Goal: Task Accomplishment & Management: Manage account settings

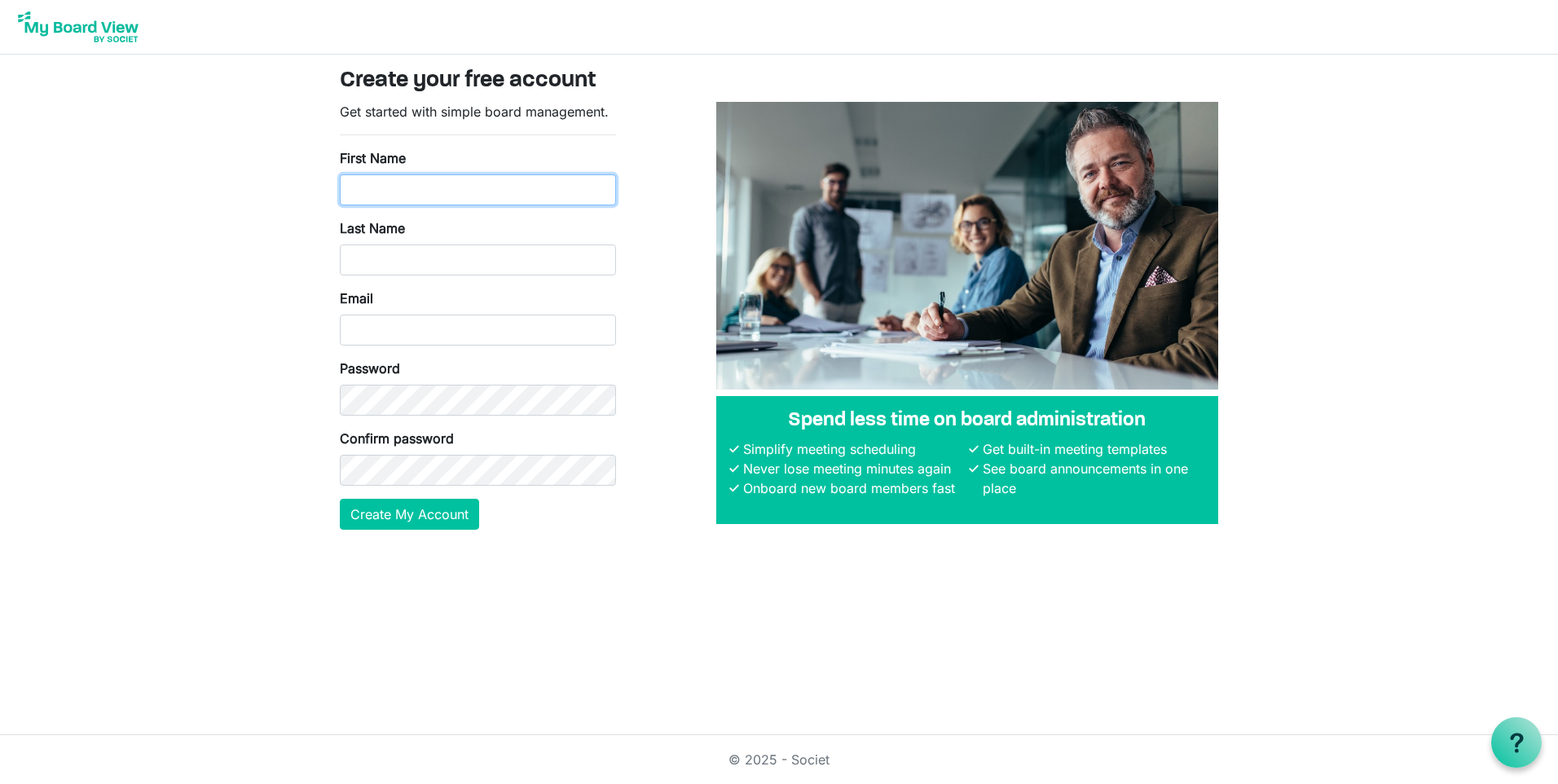
click at [437, 186] on input "First Name" at bounding box center [478, 189] width 277 height 31
type input "Melissa"
type input "Reynolds"
type input "melissar@flocritkansas.org"
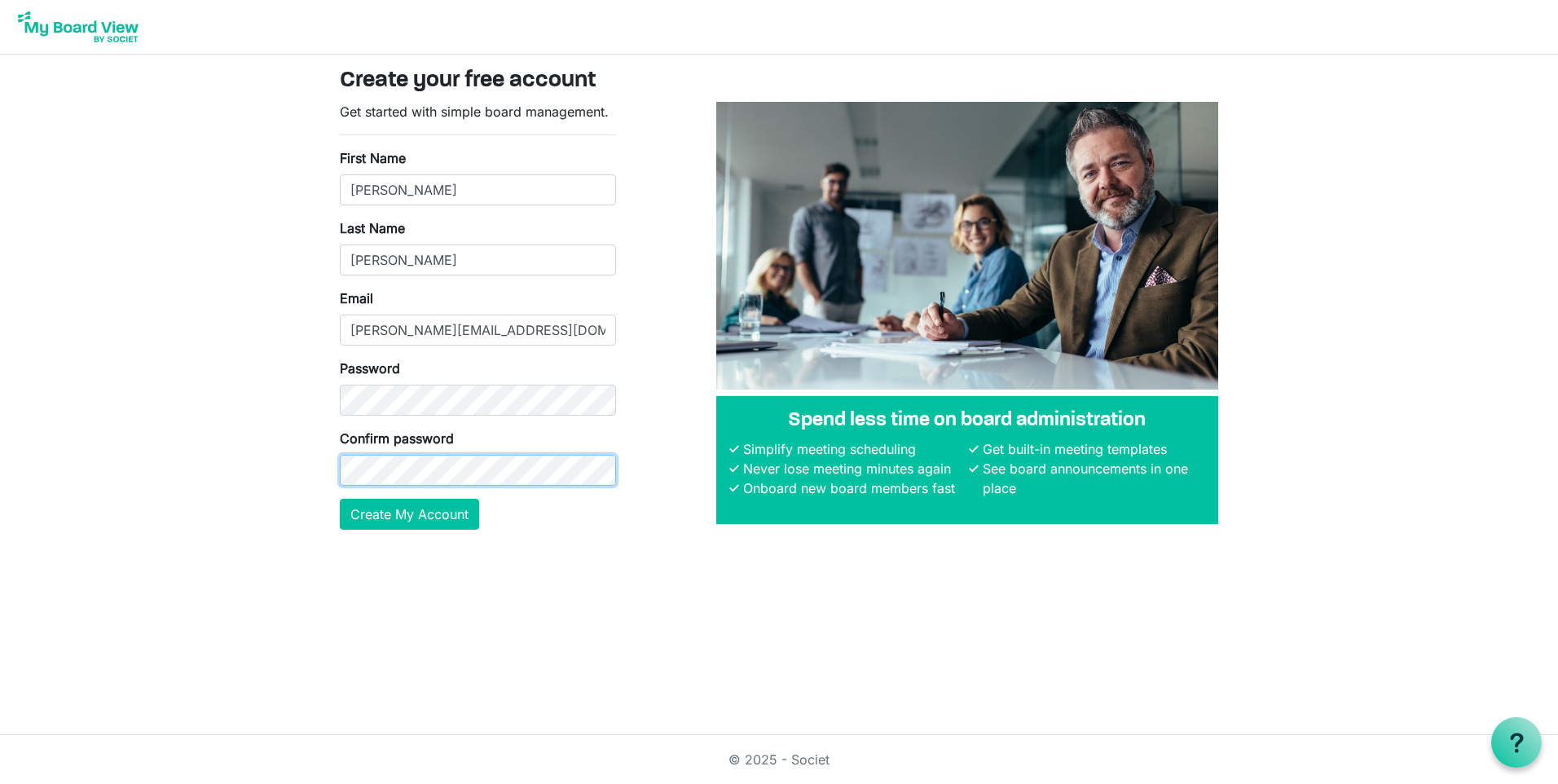
click at [340, 498] on button "Create My Account" at bounding box center [409, 513] width 139 height 31
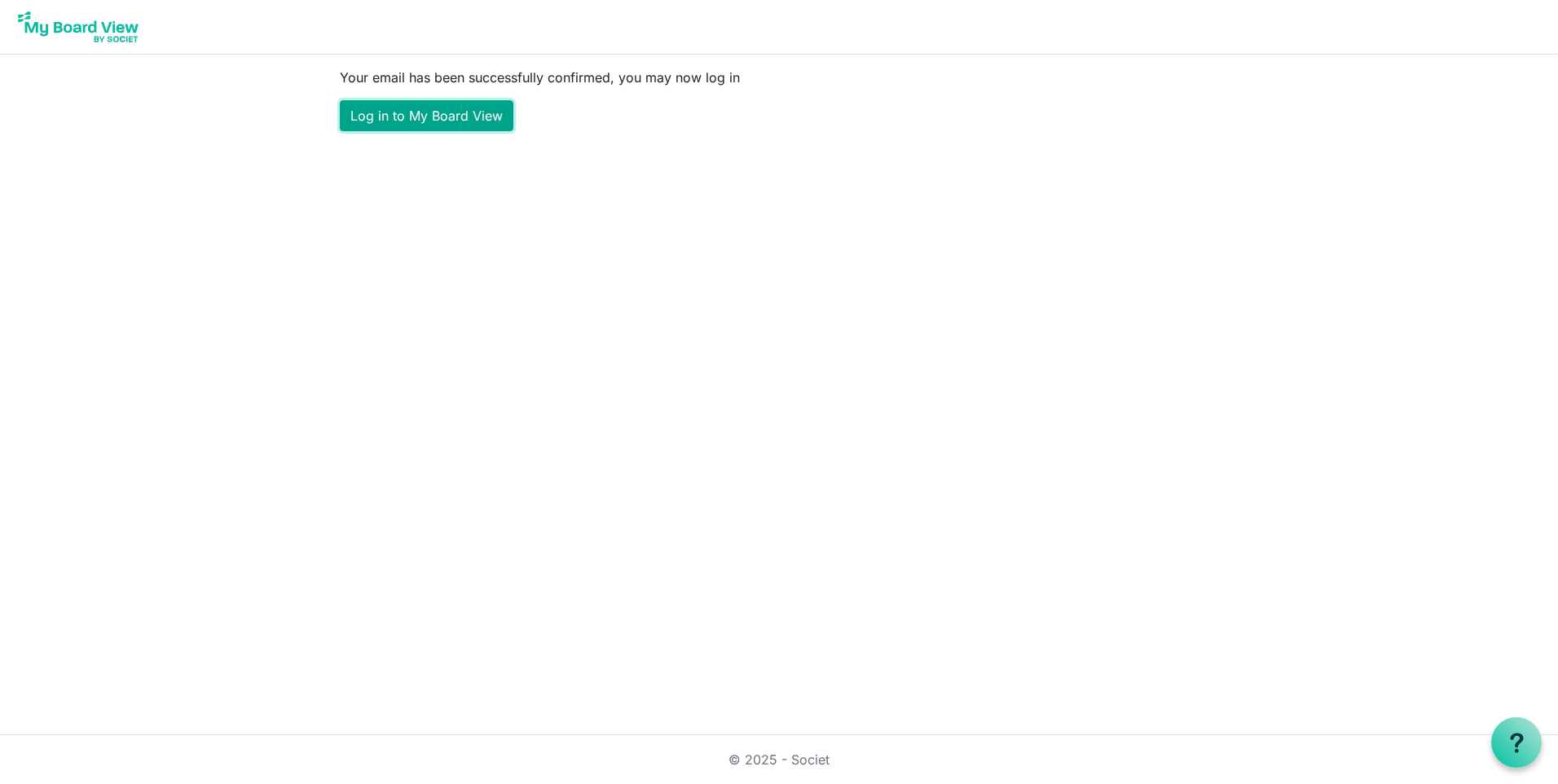
click at [396, 121] on link "Log in to My Board View" at bounding box center [426, 115] width 174 height 31
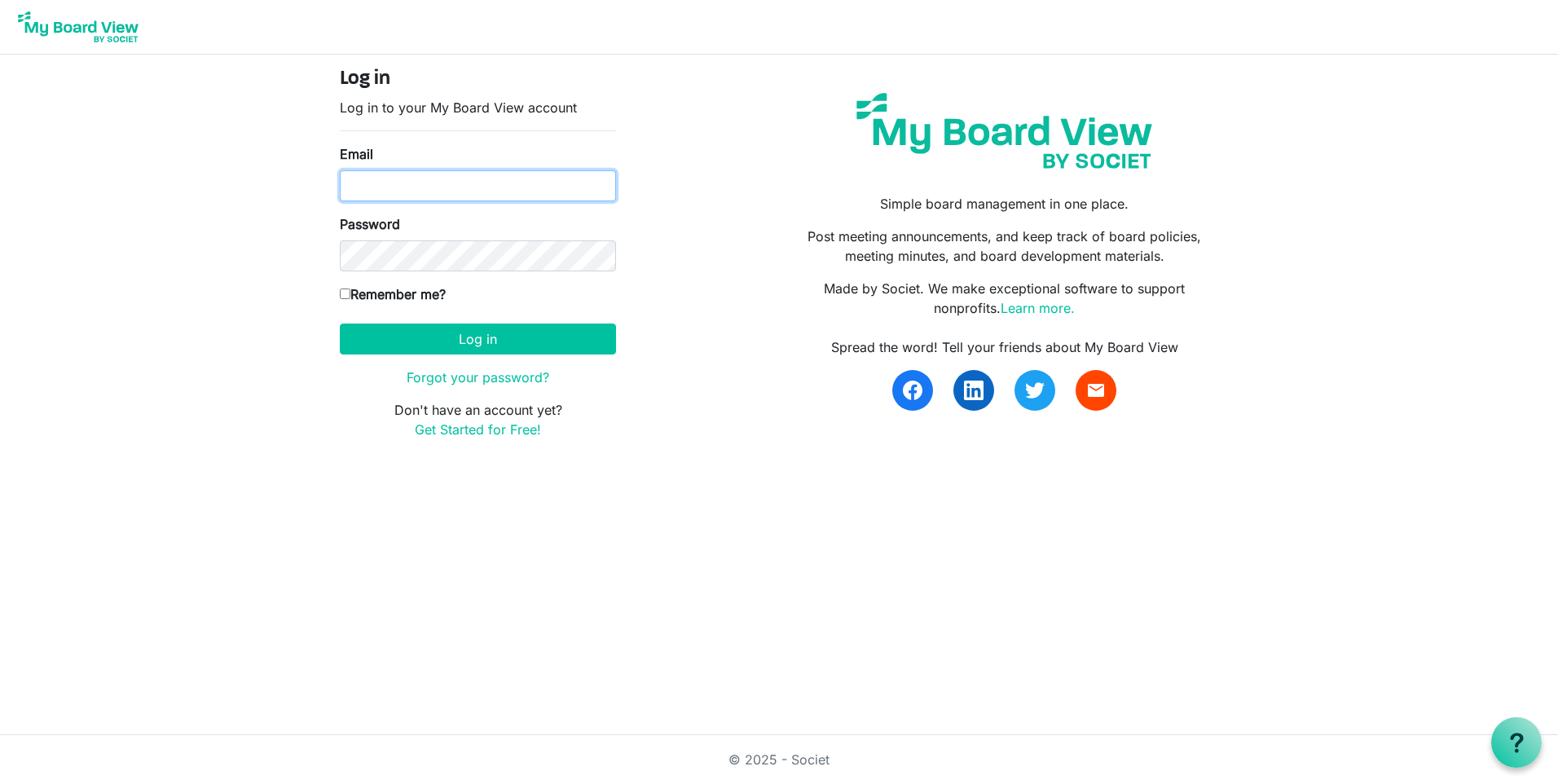
type input "[PERSON_NAME][EMAIL_ADDRESS][DOMAIN_NAME]"
click at [347, 296] on input "Remember me?" at bounding box center [344, 293] width 10 height 10
checkbox input "true"
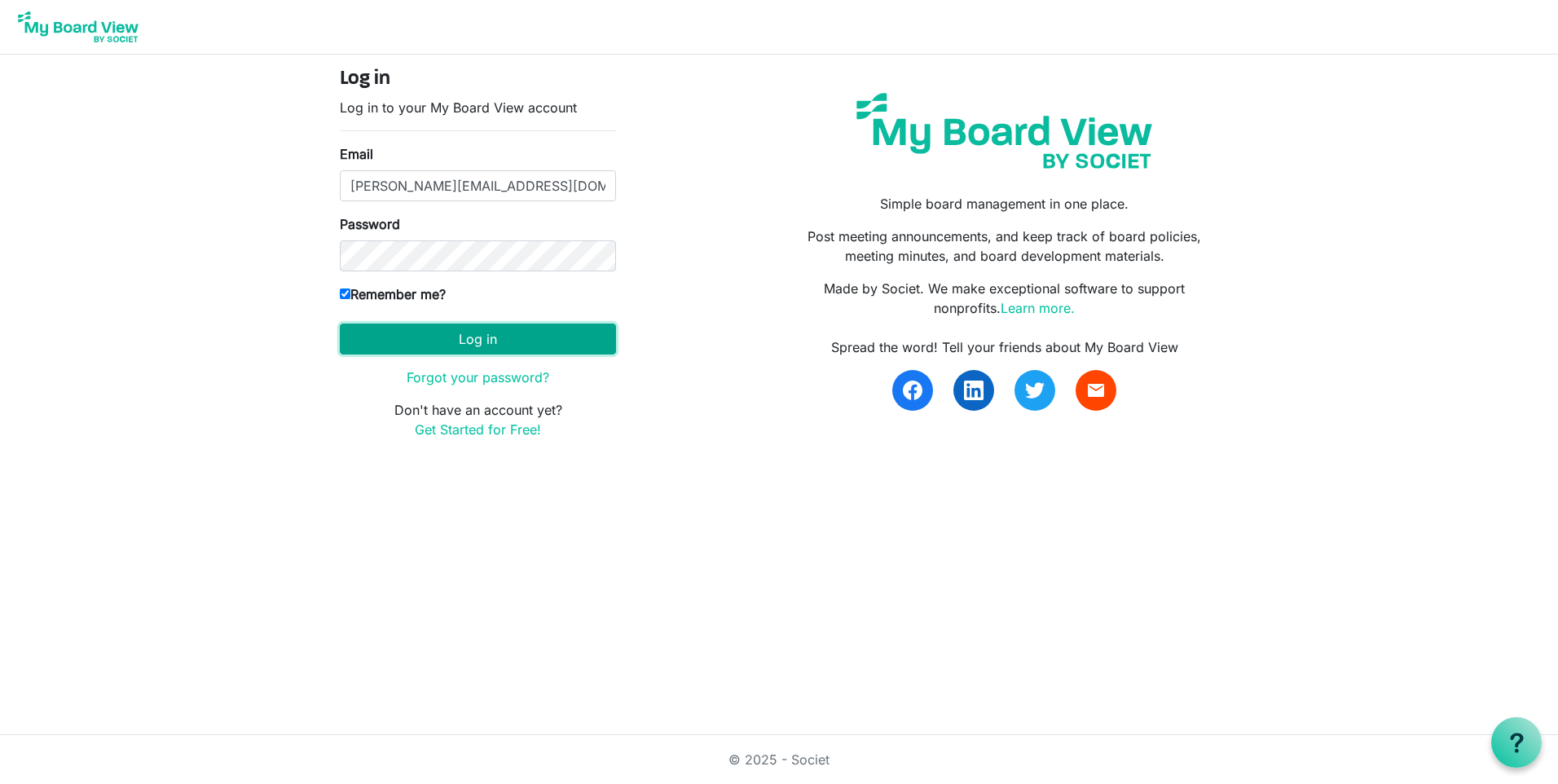
click at [436, 341] on button "Log in" at bounding box center [478, 339] width 277 height 31
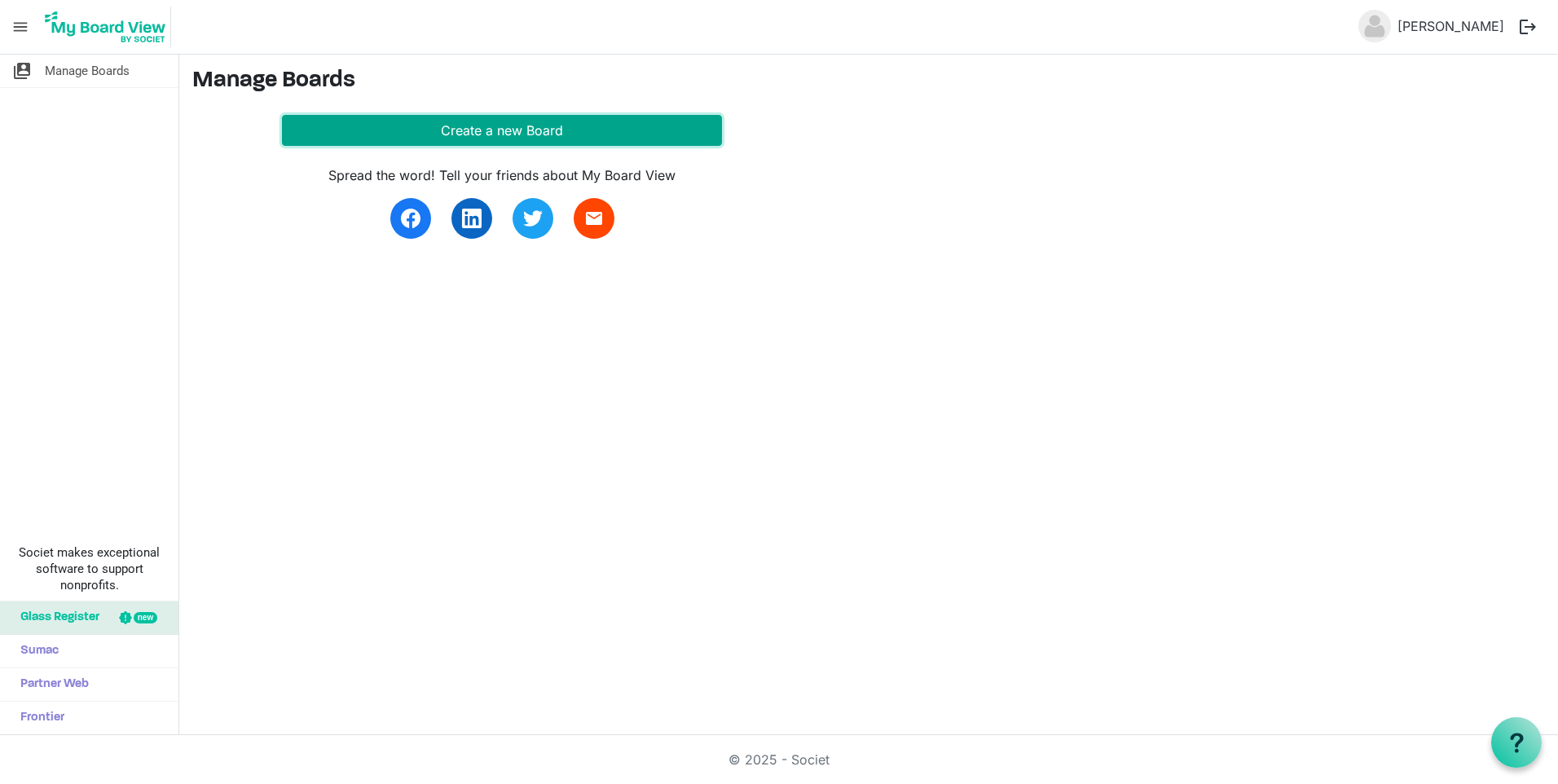
click at [493, 124] on button "Create a new Board" at bounding box center [502, 130] width 440 height 31
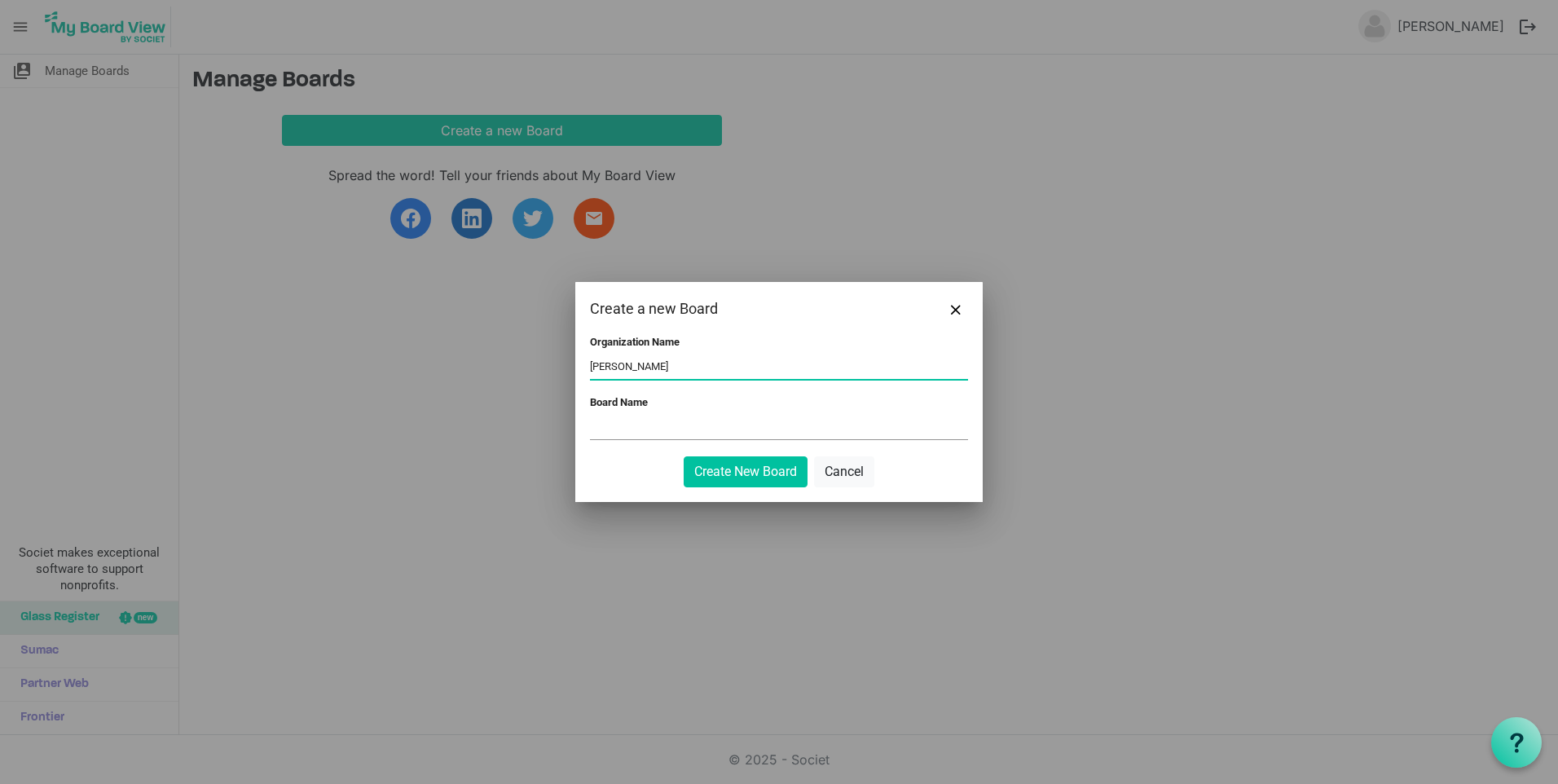
type input "Florence Crittenton"
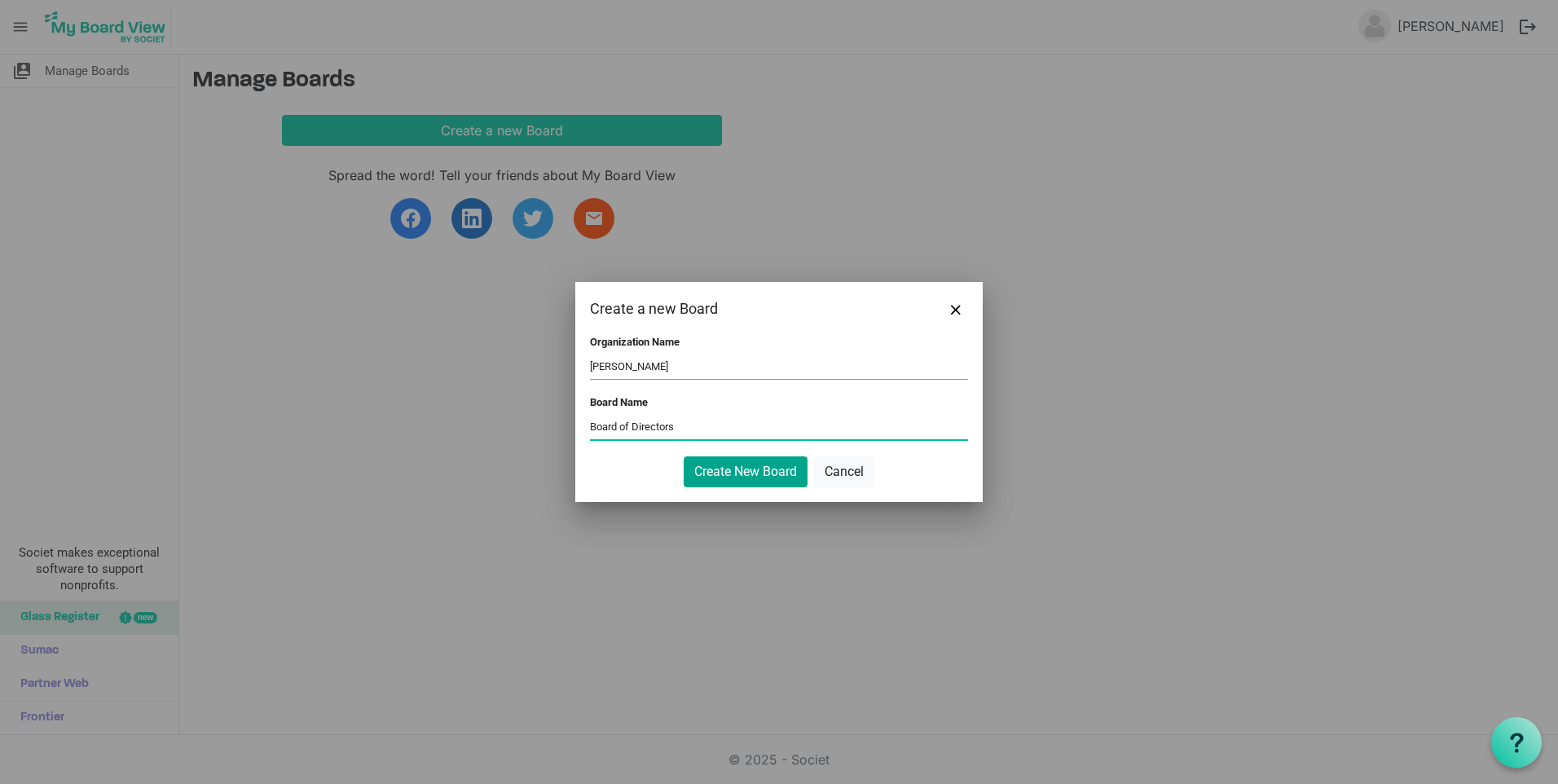
type input "Board of Directors"
click at [725, 478] on button "Create New Board" at bounding box center [745, 471] width 123 height 31
click at [763, 476] on button "Create New Board" at bounding box center [745, 471] width 123 height 31
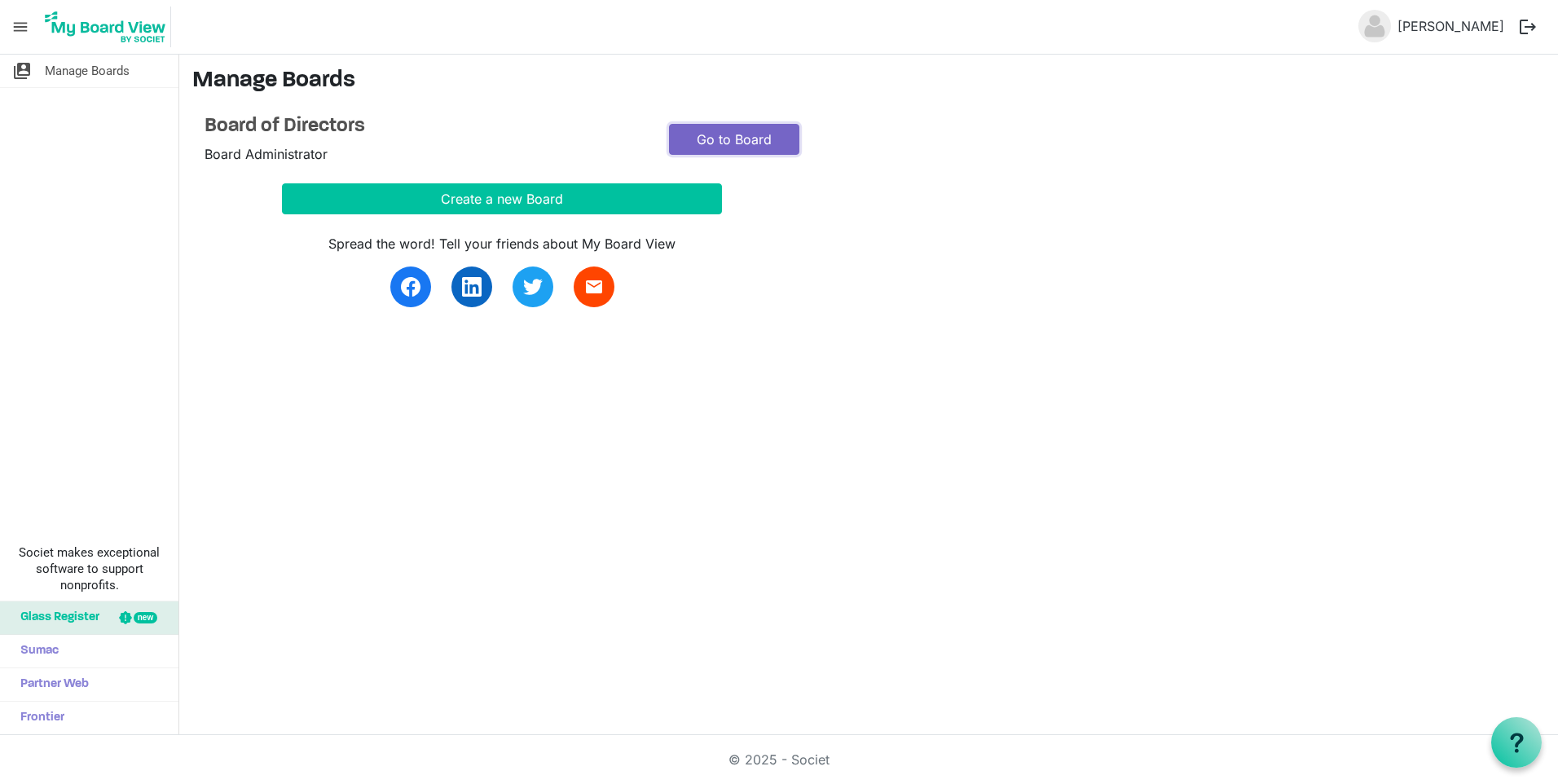
click at [701, 130] on link "Go to Board" at bounding box center [734, 138] width 130 height 31
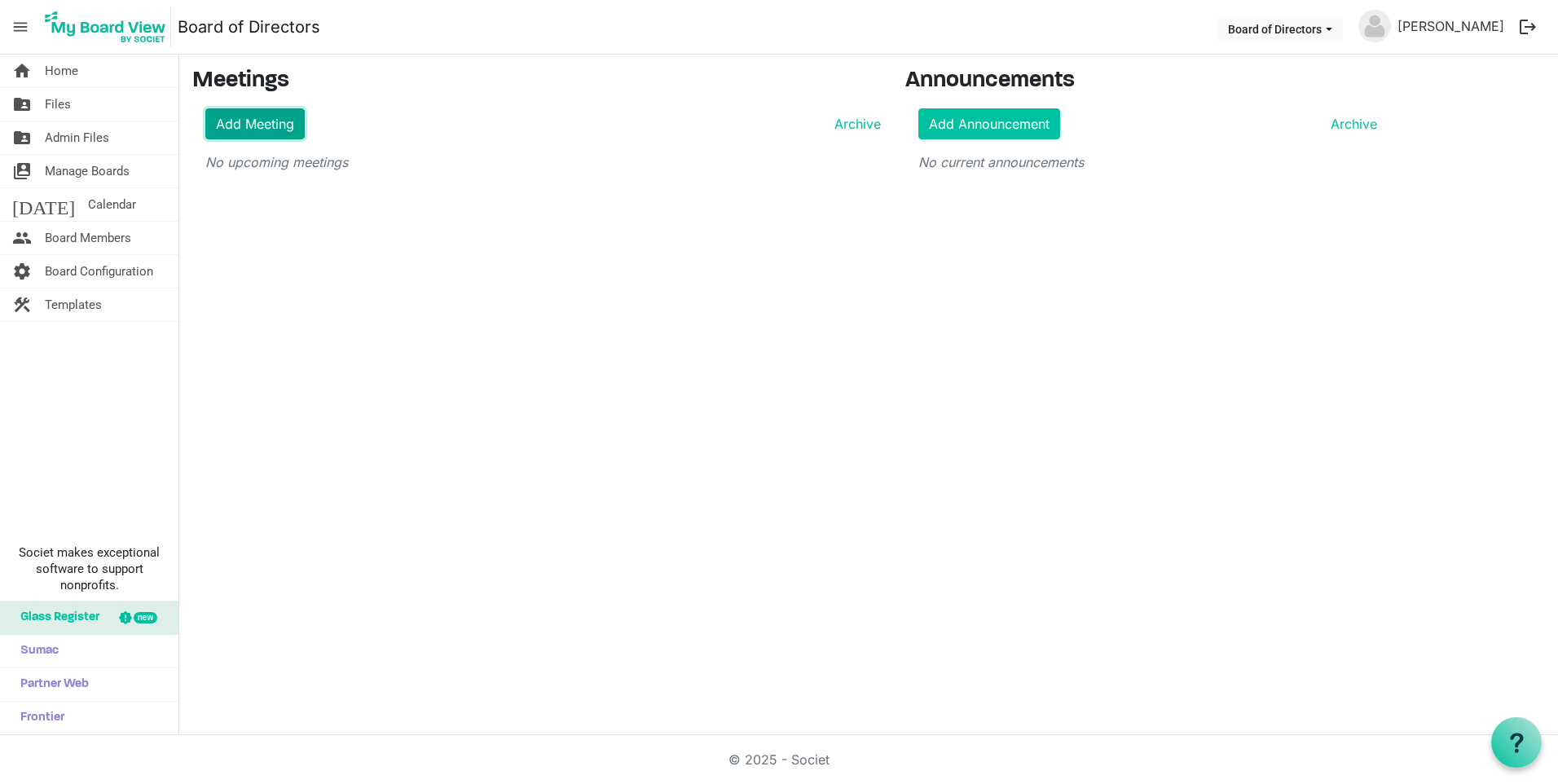
click at [269, 119] on link "Add Meeting" at bounding box center [254, 123] width 99 height 31
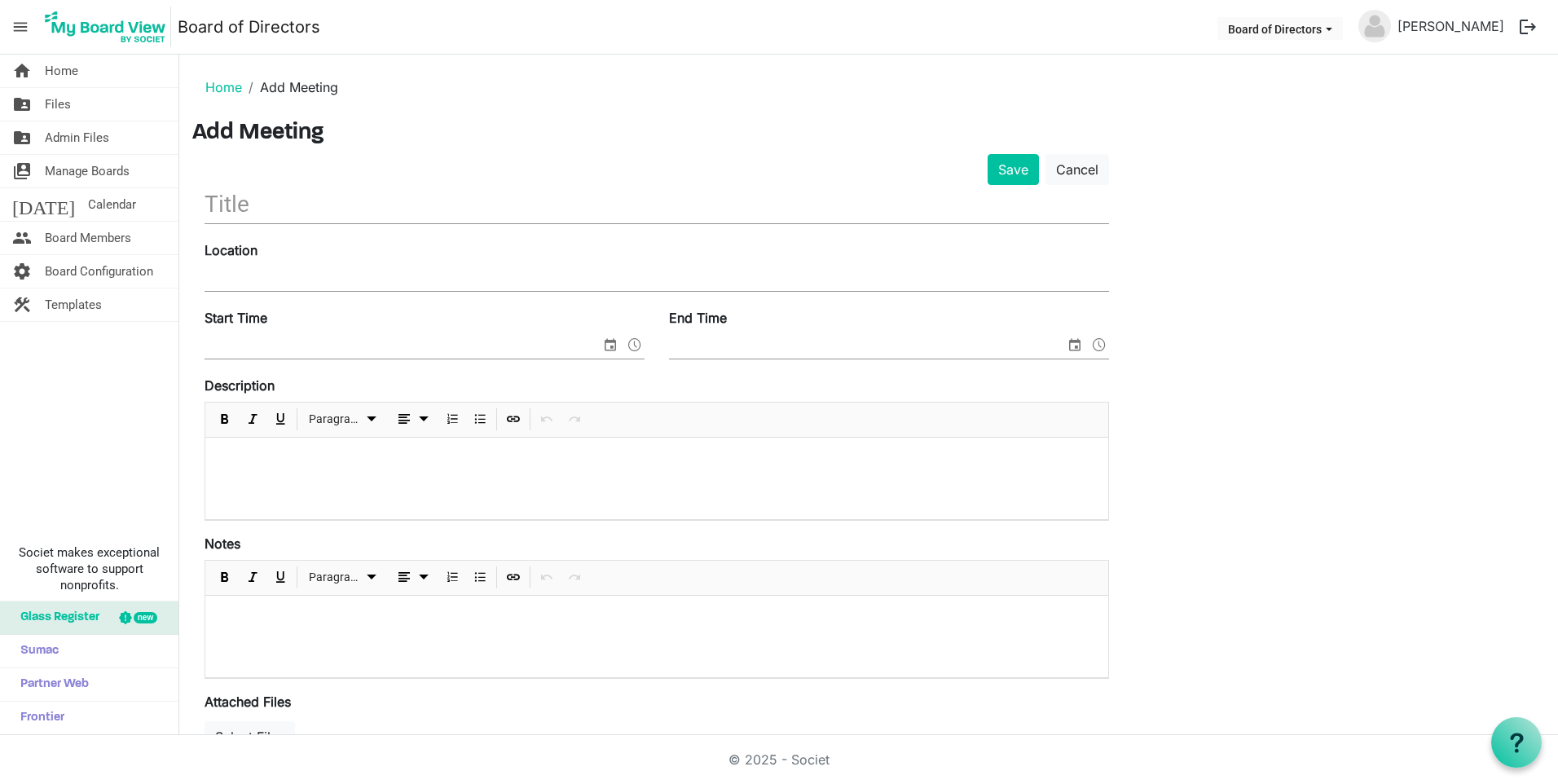
click at [264, 204] on input "text" at bounding box center [656, 203] width 905 height 38
click at [90, 135] on span "Admin Files" at bounding box center [76, 137] width 64 height 32
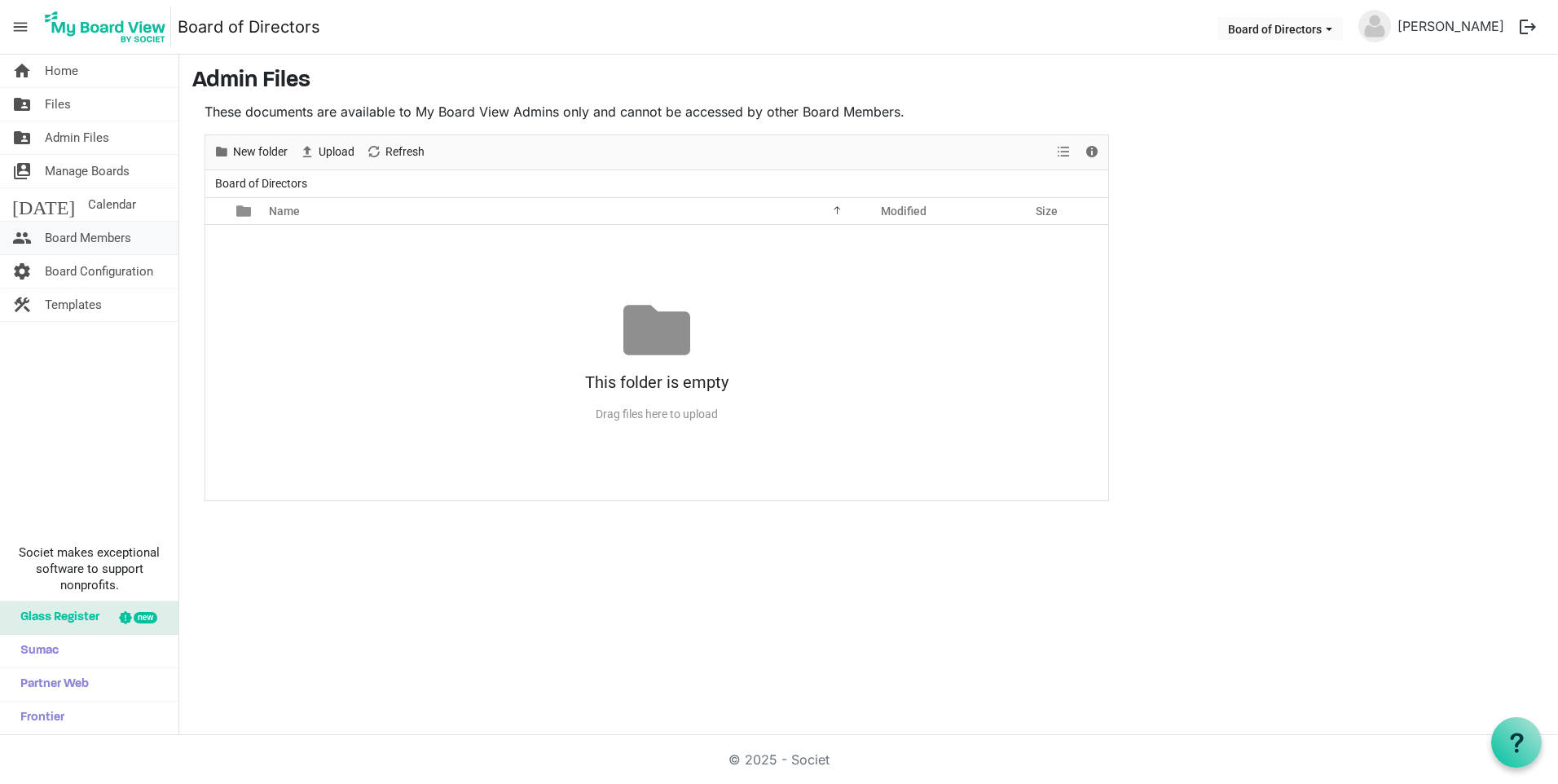
click at [86, 241] on span "Board Members" at bounding box center [87, 238] width 86 height 32
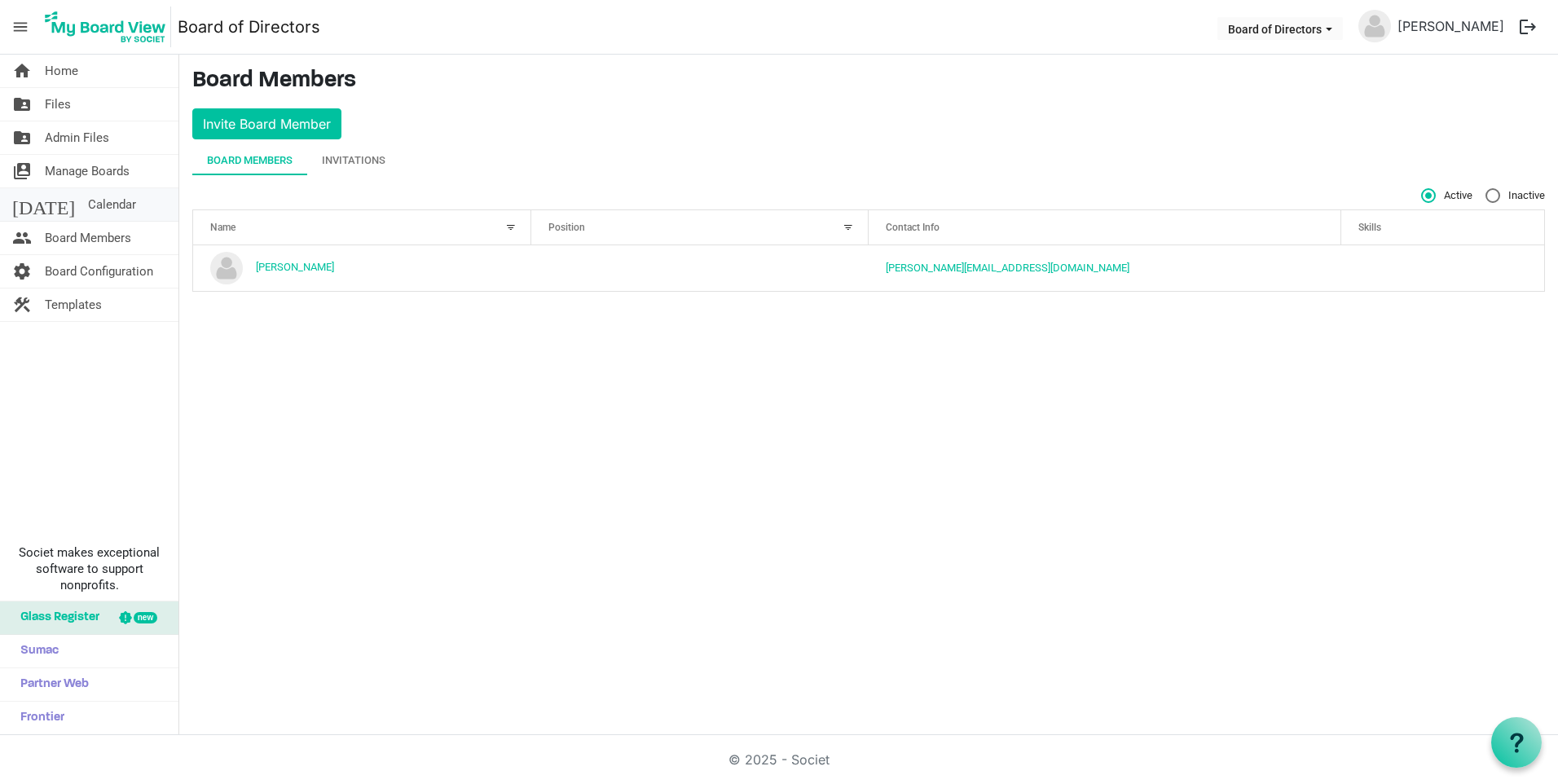
click at [88, 212] on span "Calendar" at bounding box center [112, 204] width 48 height 32
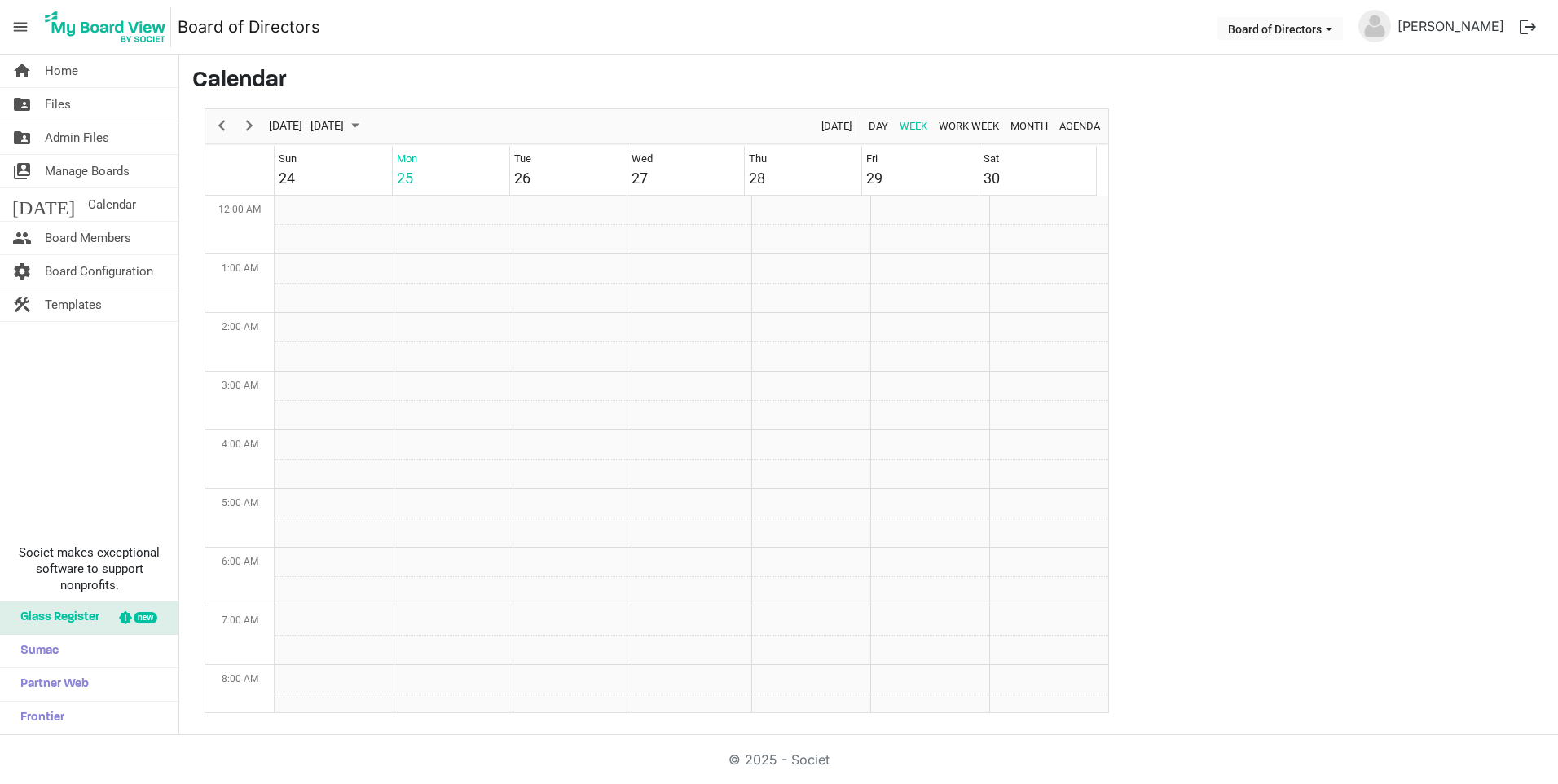
scroll to position [528, 0]
click at [67, 76] on span "Home" at bounding box center [61, 71] width 33 height 32
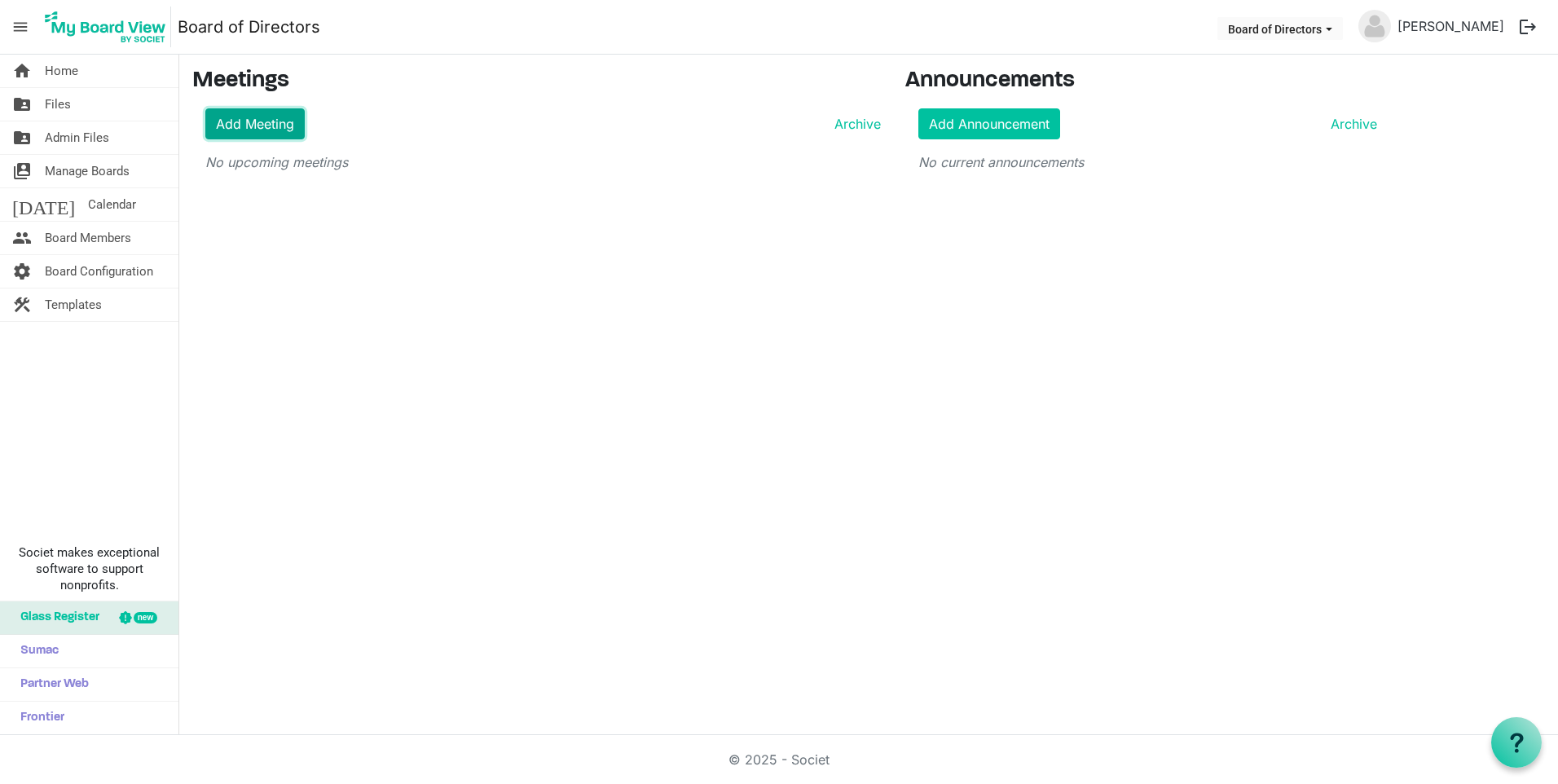
click at [275, 124] on link "Add Meeting" at bounding box center [254, 123] width 99 height 31
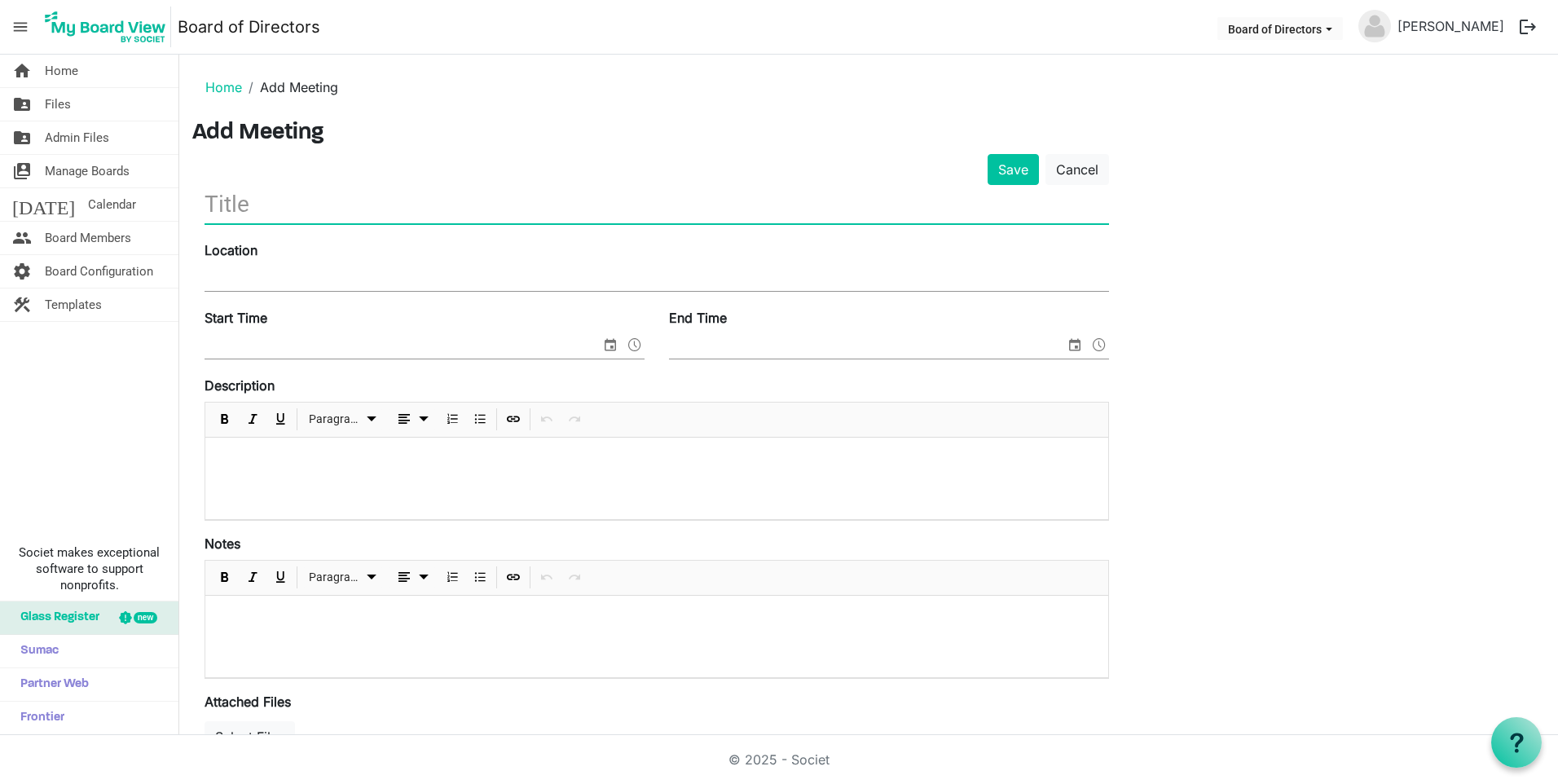
click at [285, 202] on input "text" at bounding box center [656, 203] width 905 height 38
click at [331, 174] on div "Save Cancel" at bounding box center [656, 169] width 929 height 31
click at [251, 277] on input "Location" at bounding box center [656, 278] width 905 height 24
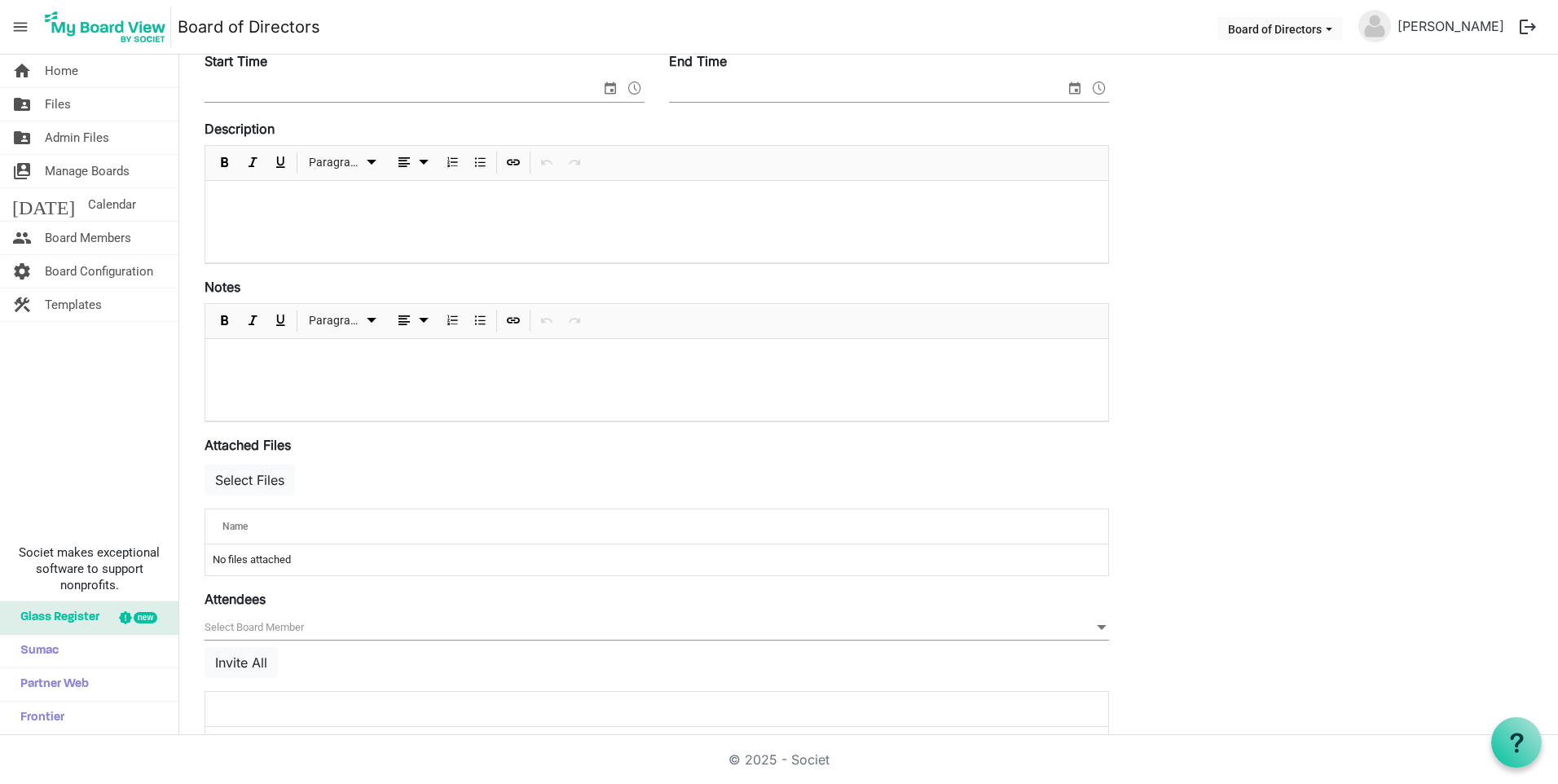
scroll to position [306, 0]
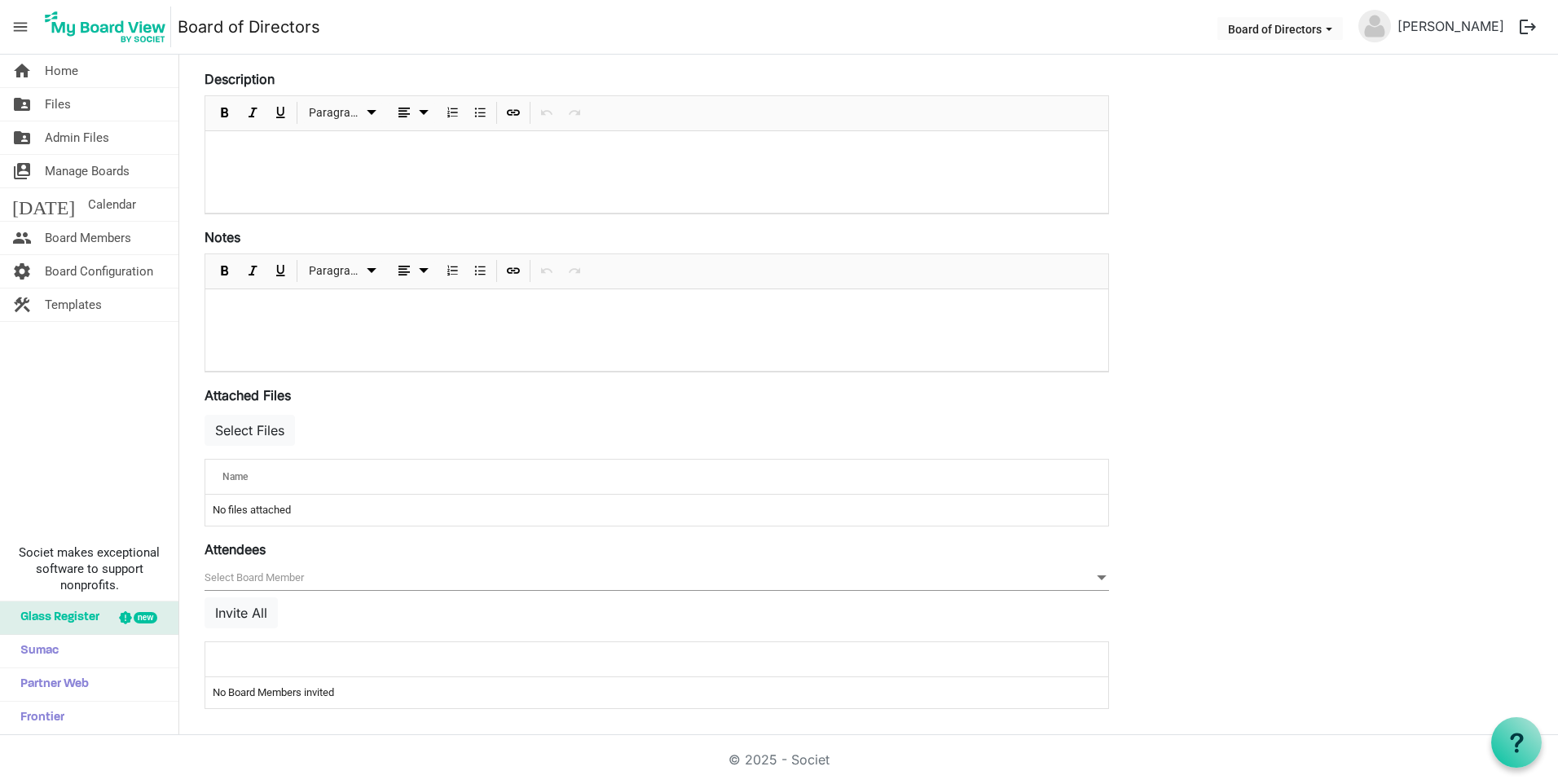
click at [306, 571] on span "null" at bounding box center [656, 577] width 905 height 25
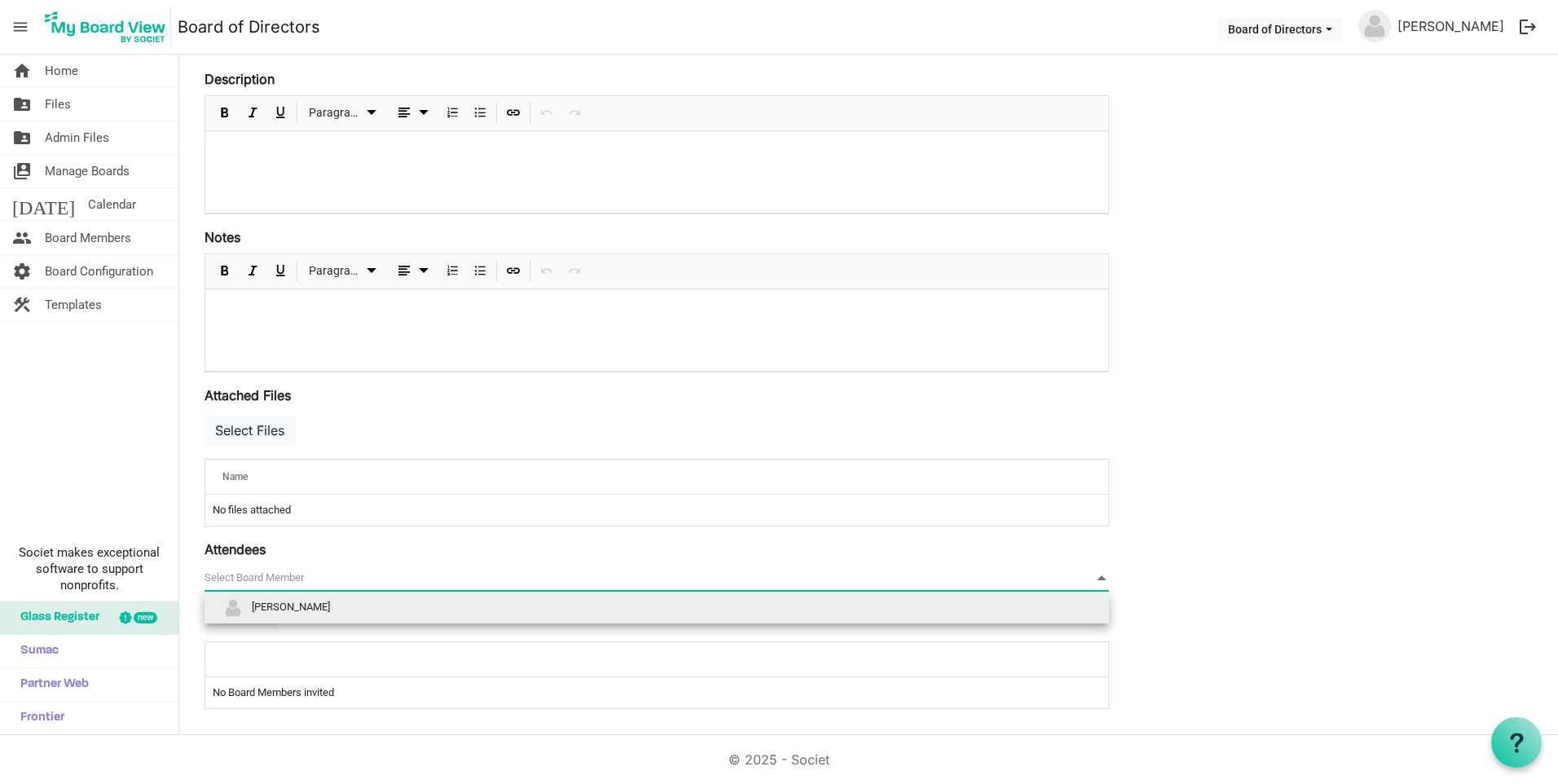
click at [306, 571] on span "null" at bounding box center [656, 577] width 905 height 25
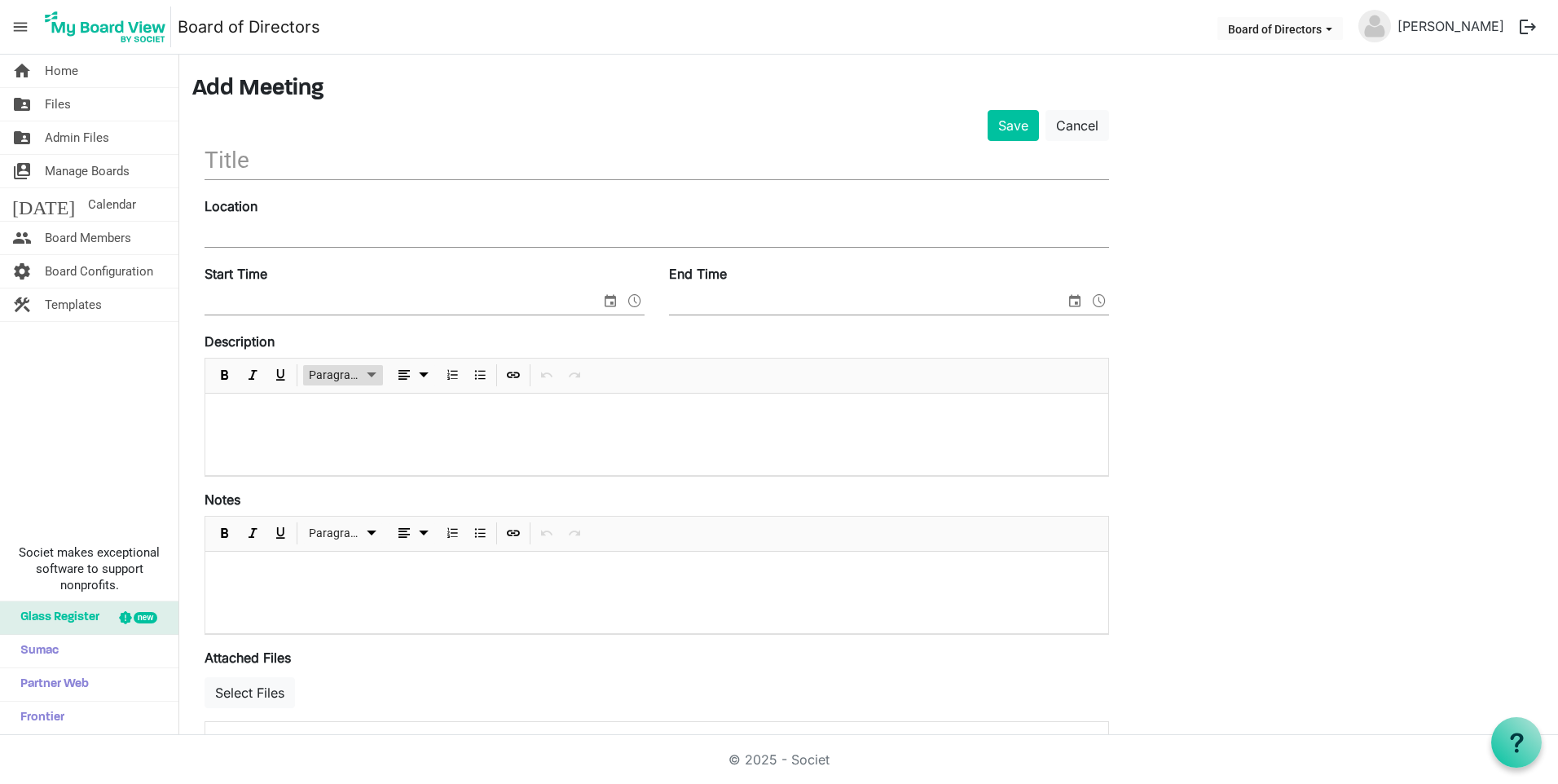
scroll to position [0, 0]
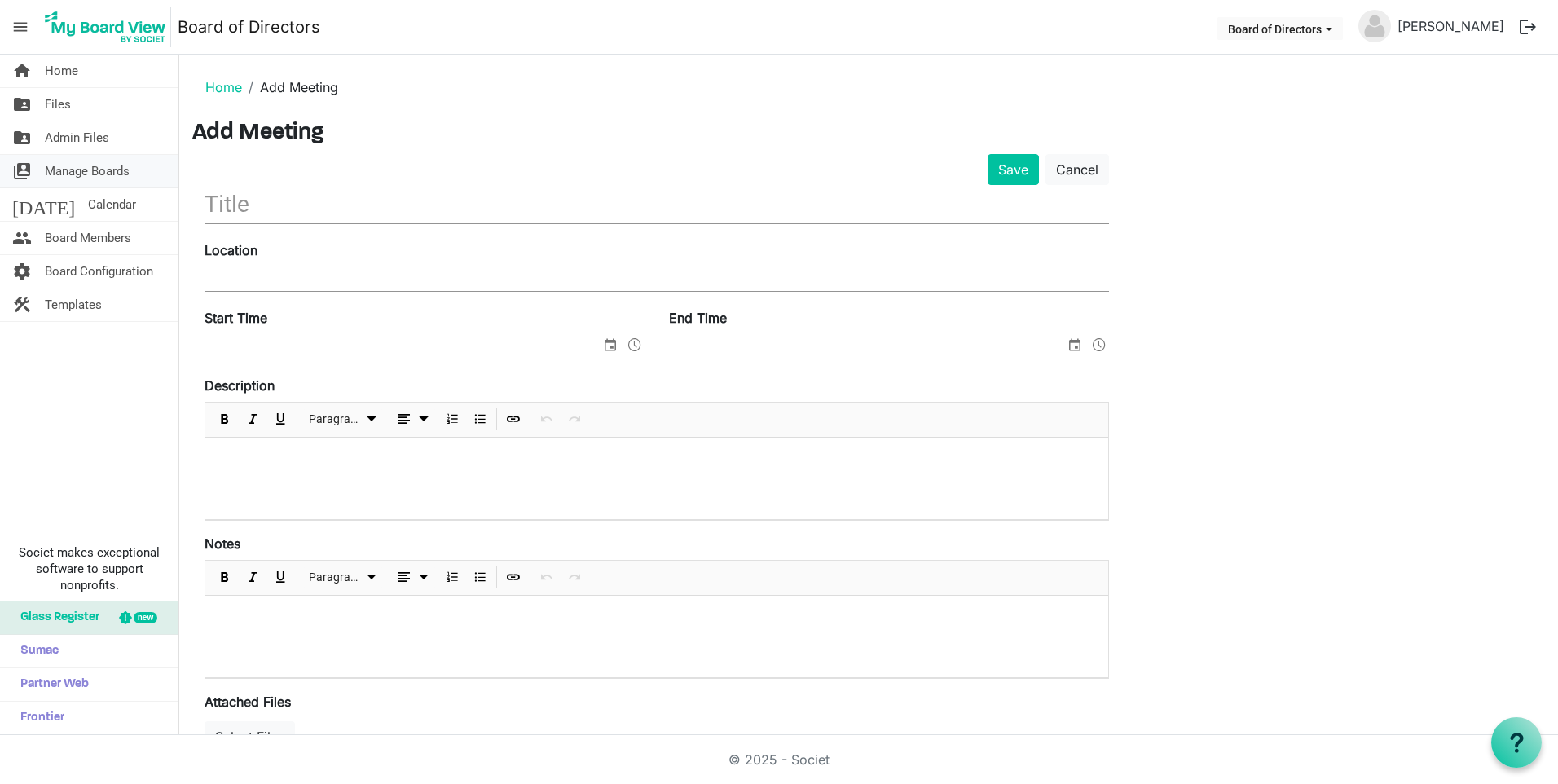
click at [101, 162] on span "Manage Boards" at bounding box center [86, 171] width 84 height 32
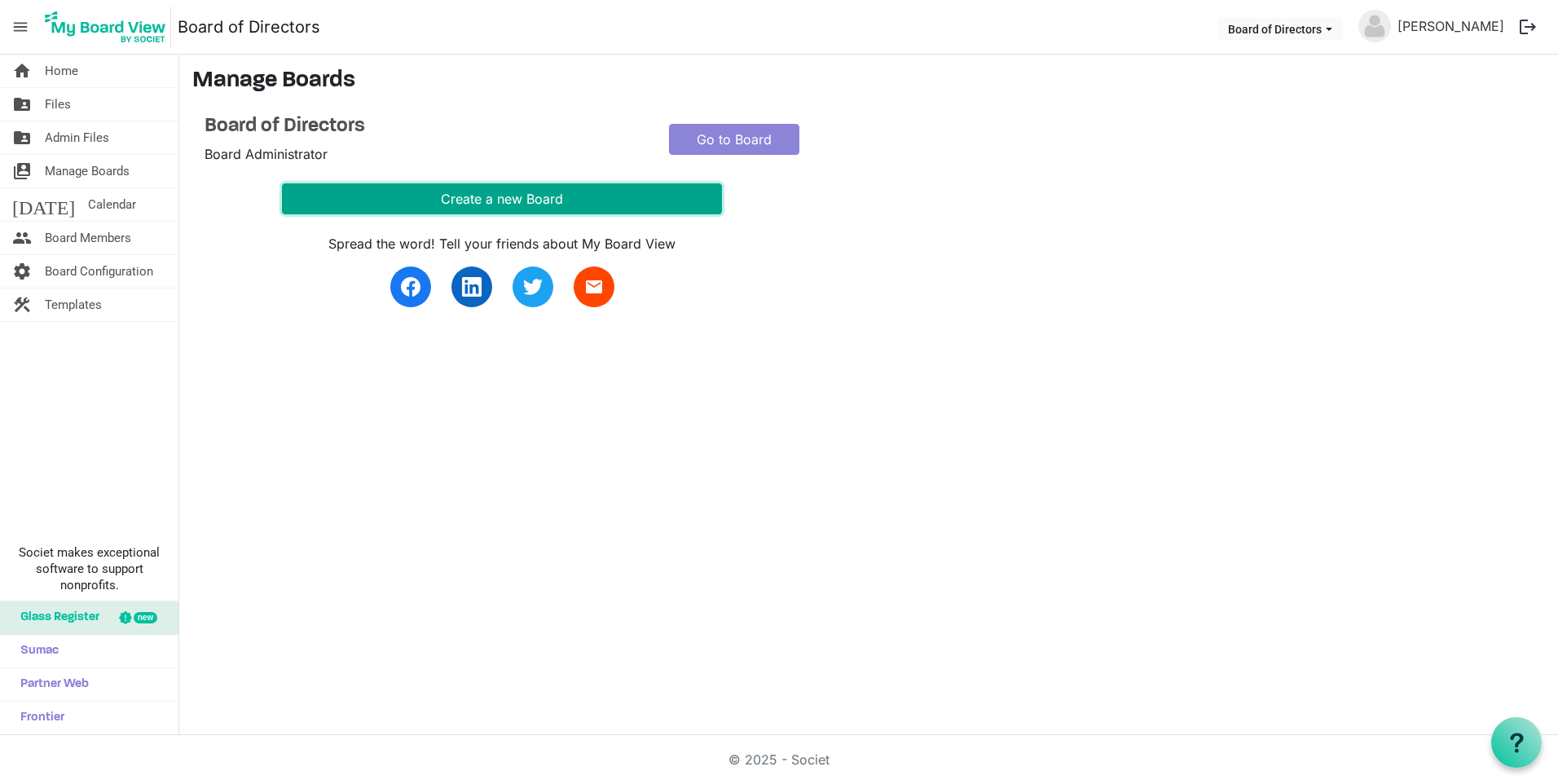
click at [481, 199] on button "Create a new Board" at bounding box center [502, 199] width 440 height 31
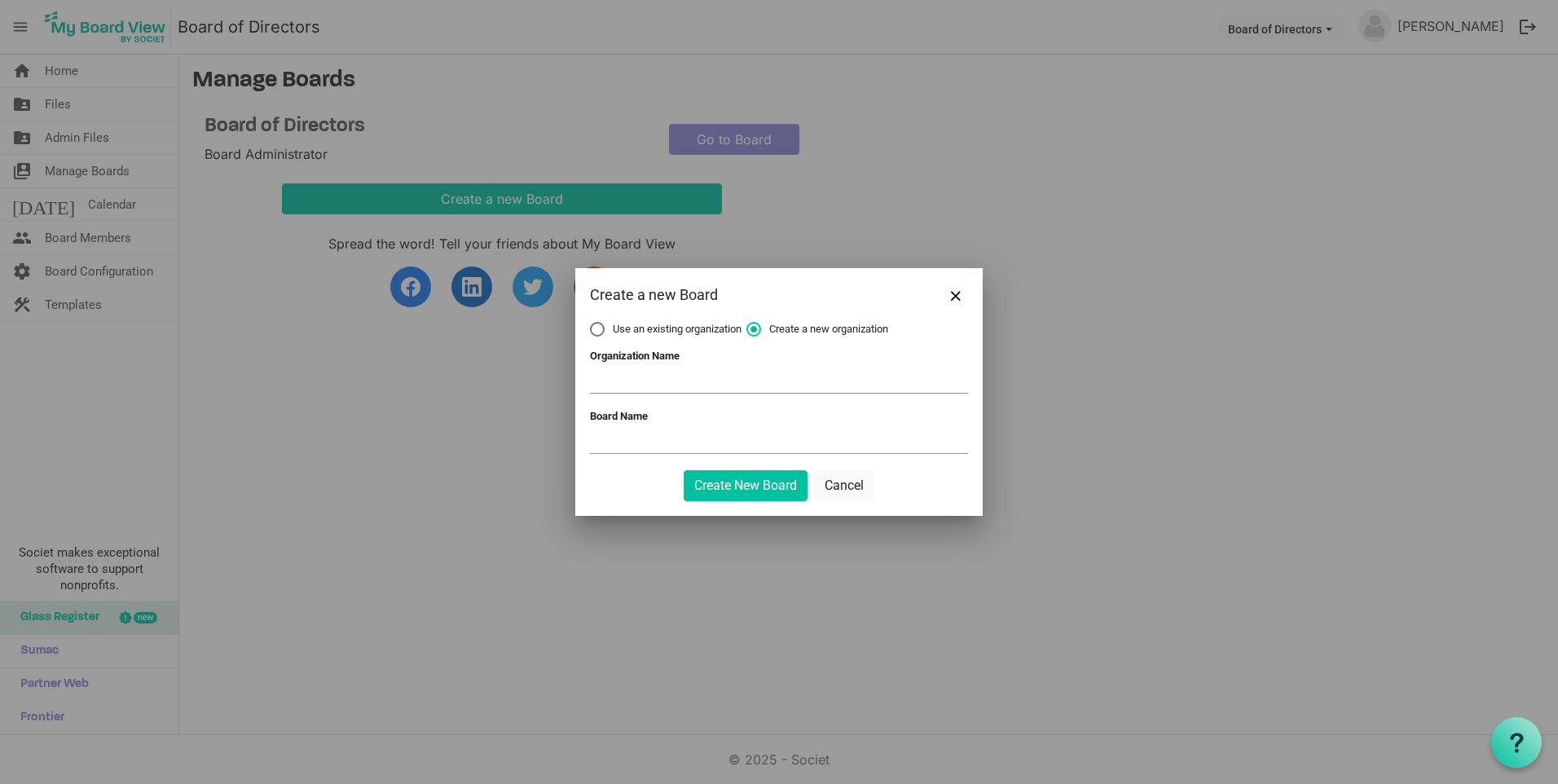
click at [594, 330] on label "Use an existing organization" at bounding box center [665, 329] width 151 height 15
click at [591, 323] on input "Use an existing organization" at bounding box center [590, 322] width 1 height 1
radio input "true"
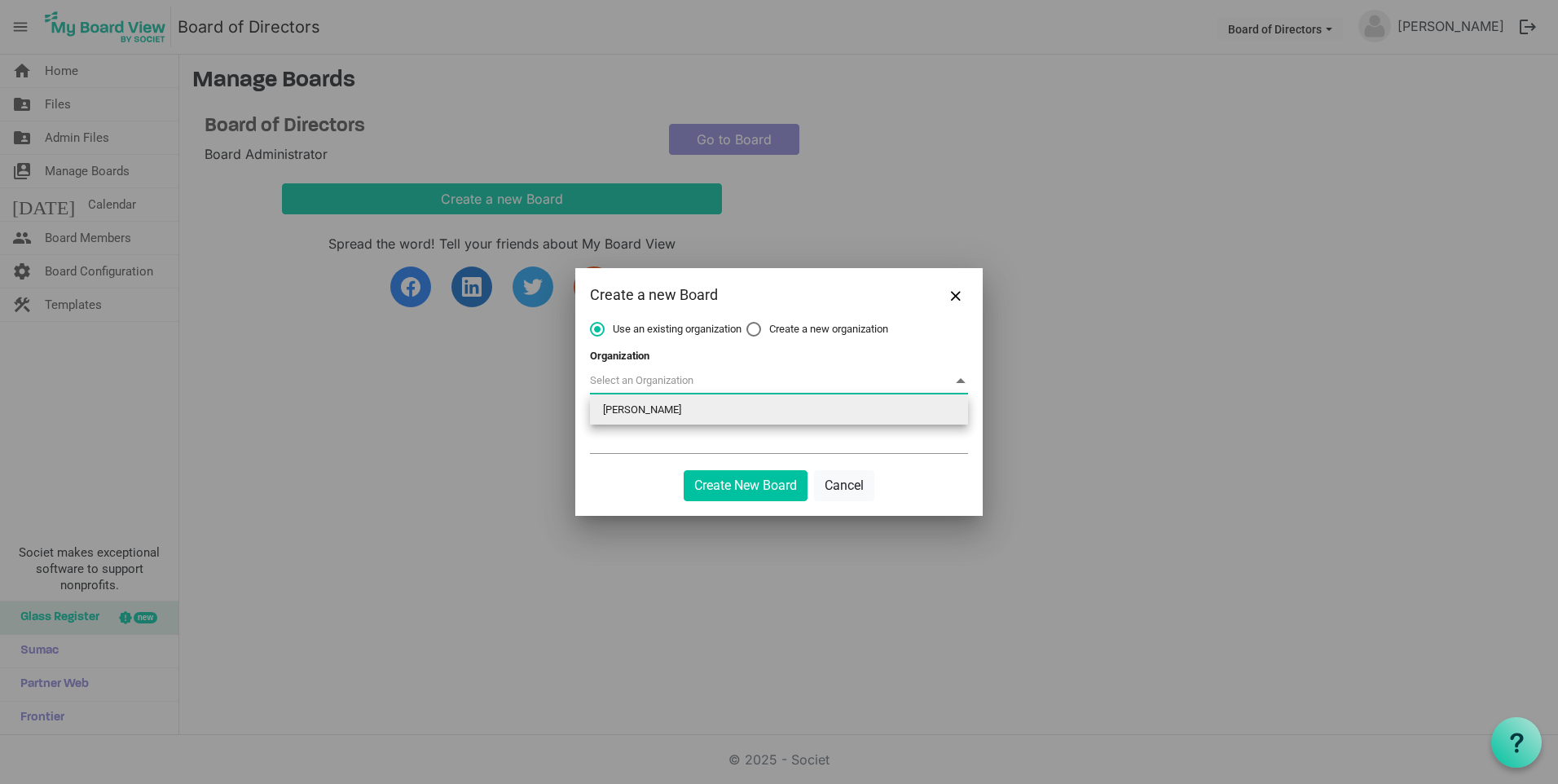
click at [650, 379] on span at bounding box center [779, 380] width 378 height 25
click at [646, 415] on li "[PERSON_NAME]" at bounding box center [779, 410] width 378 height 30
type input "[PERSON_NAME]"
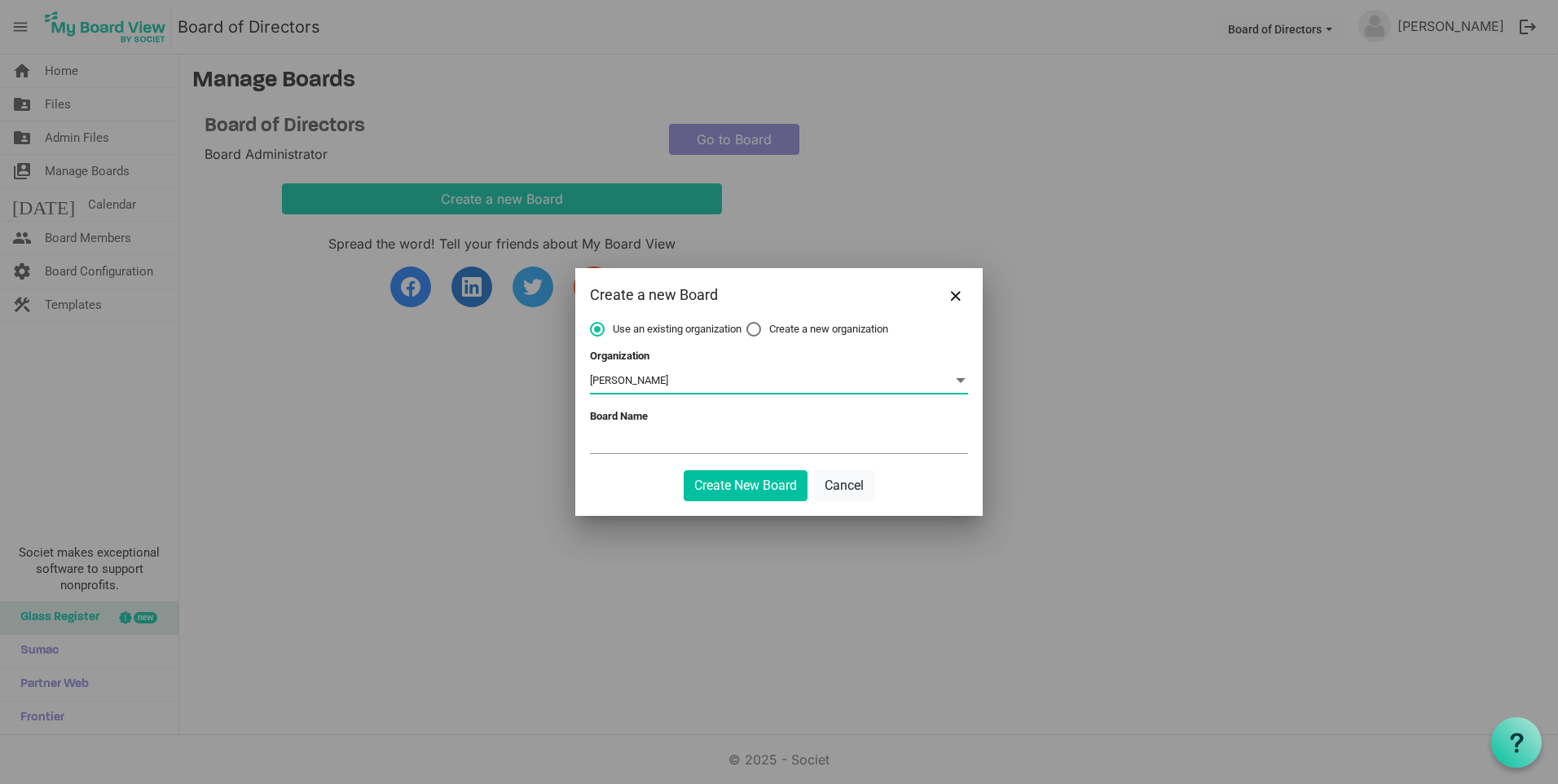
click at [653, 446] on input "Board Name" at bounding box center [779, 441] width 378 height 24
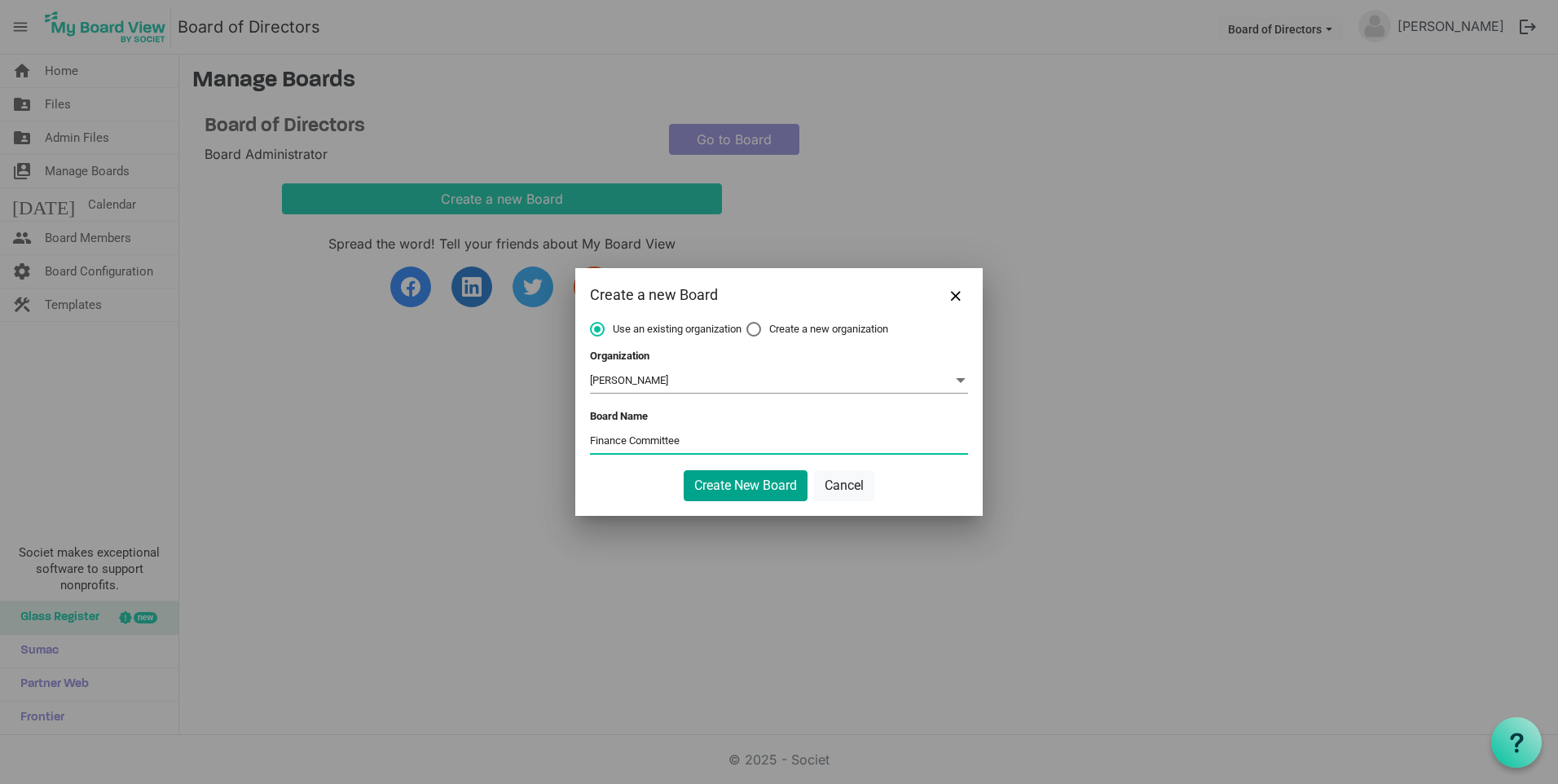
type input "Finance Committee"
click at [767, 491] on button "Create New Board" at bounding box center [745, 485] width 123 height 31
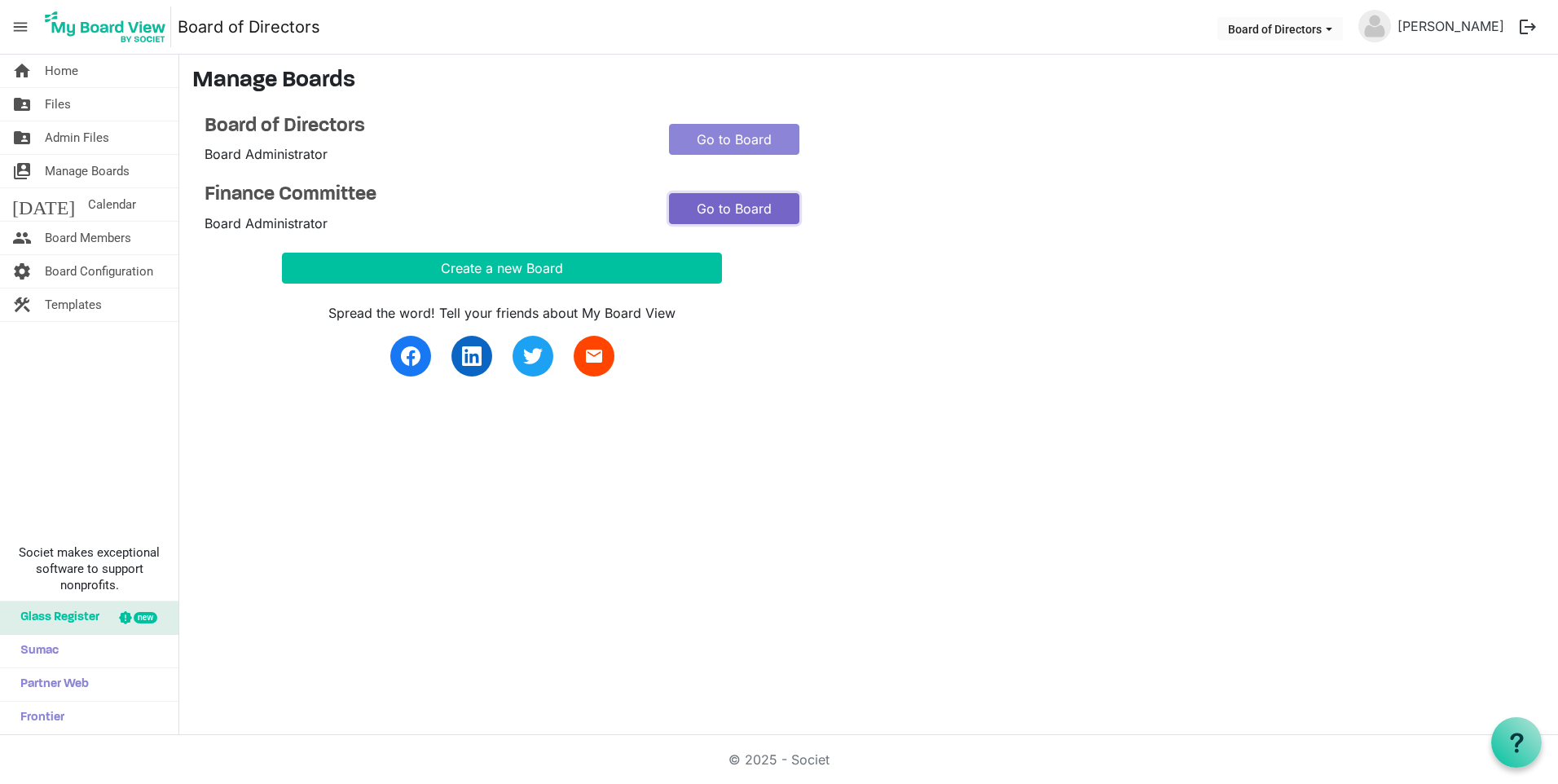
click at [706, 212] on link "Go to Board" at bounding box center [734, 208] width 130 height 31
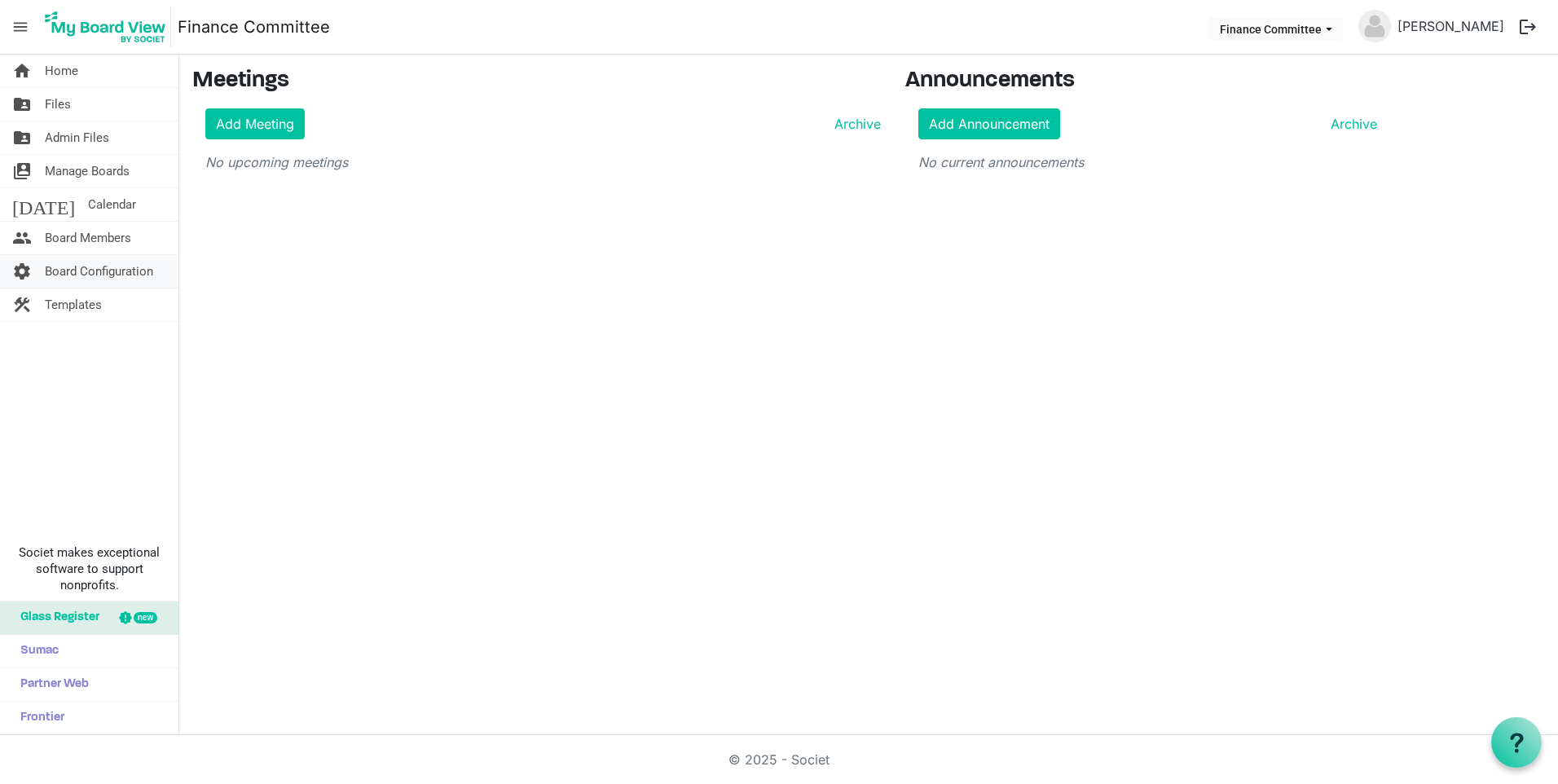
click at [69, 267] on span "Board Configuration" at bounding box center [98, 271] width 109 height 32
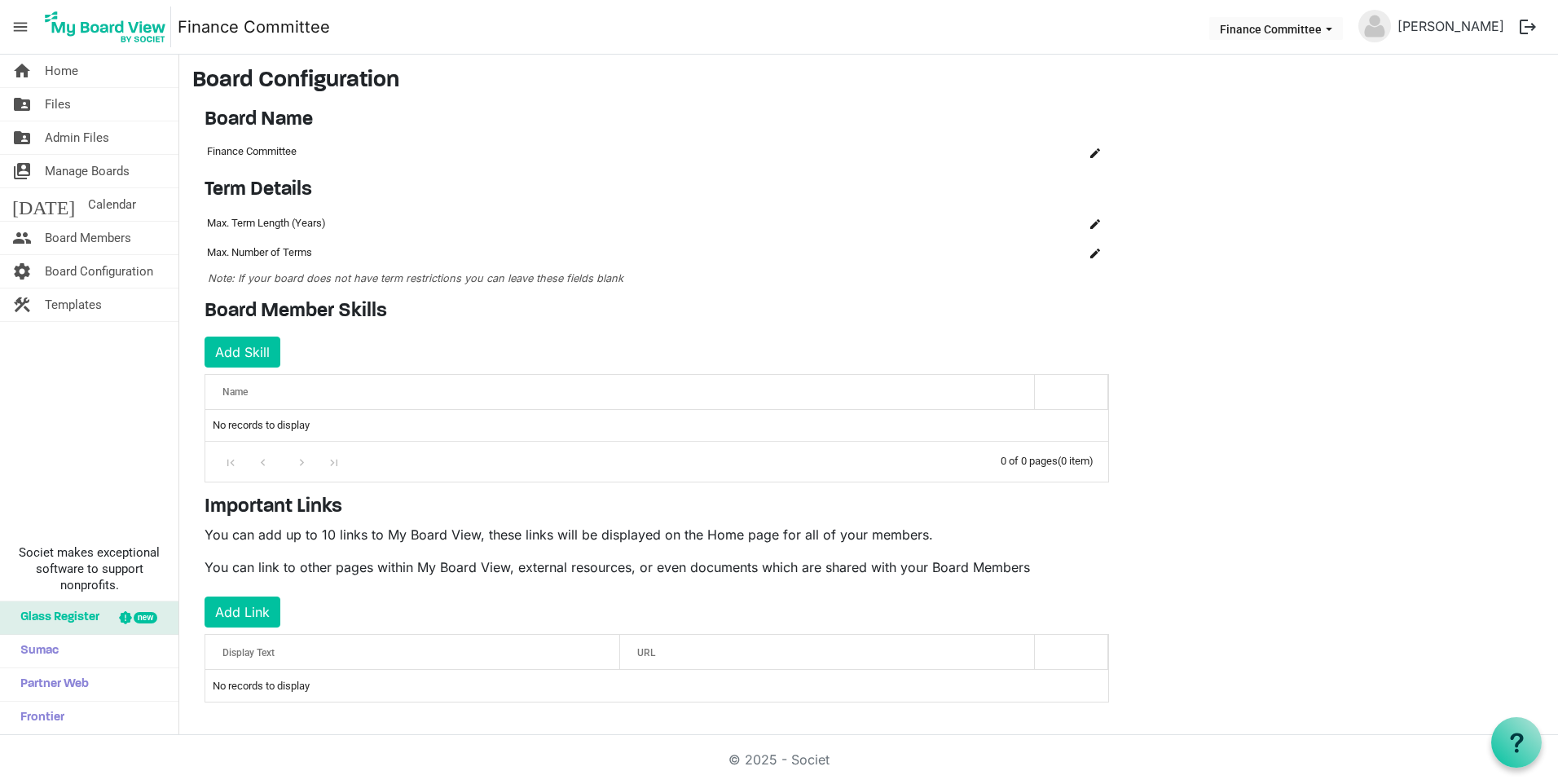
scroll to position [6, 0]
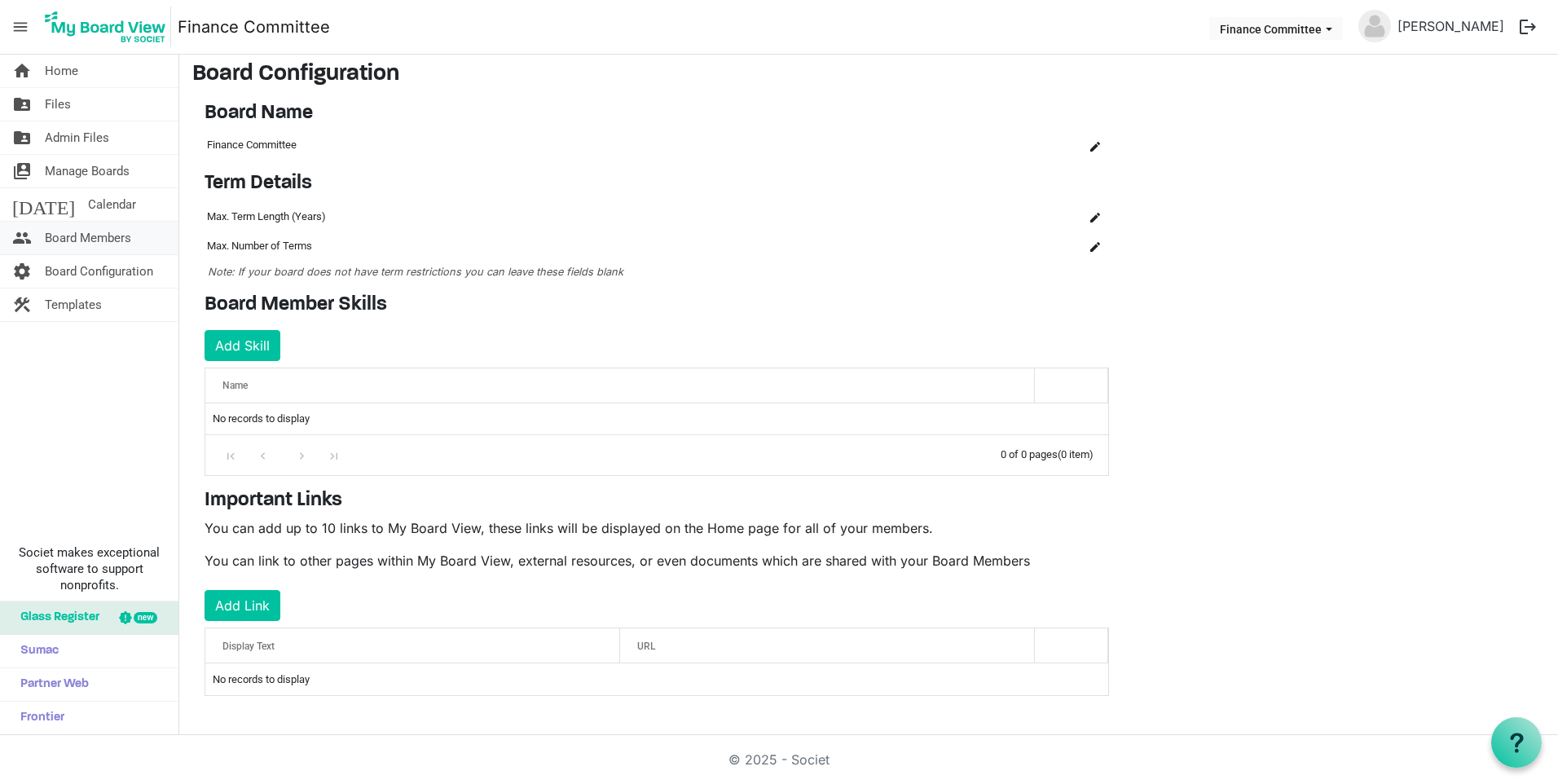
click at [93, 232] on span "Board Members" at bounding box center [87, 238] width 86 height 32
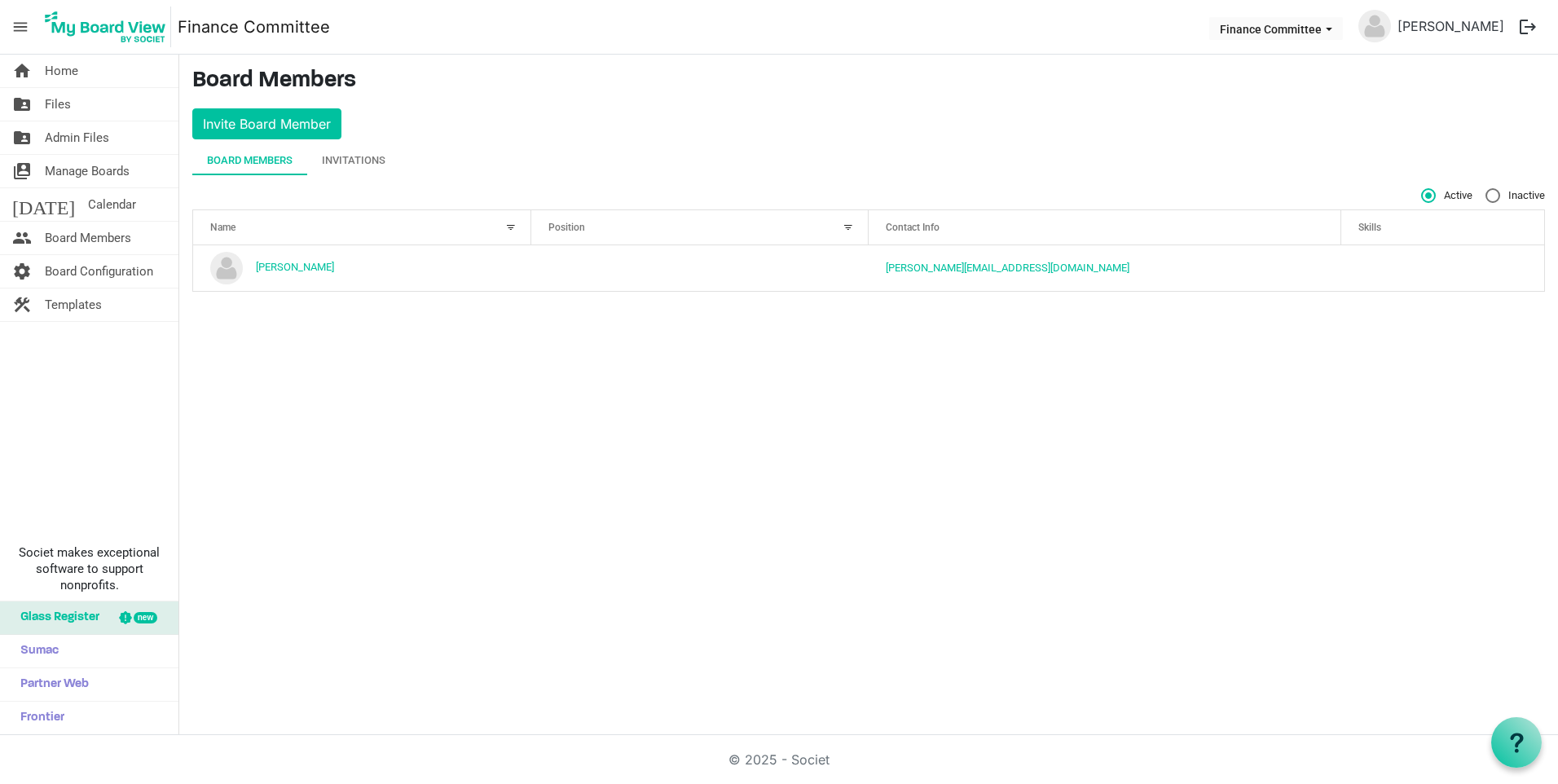
click at [847, 225] on div at bounding box center [847, 226] width 18 height 18
drag, startPoint x: 603, startPoint y: 322, endPoint x: 542, endPoint y: 320, distance: 61.0
click at [602, 323] on div "home Home folder_shared Files folder_shared Admin Files switch_account Manage B…" at bounding box center [779, 394] width 1558 height 680
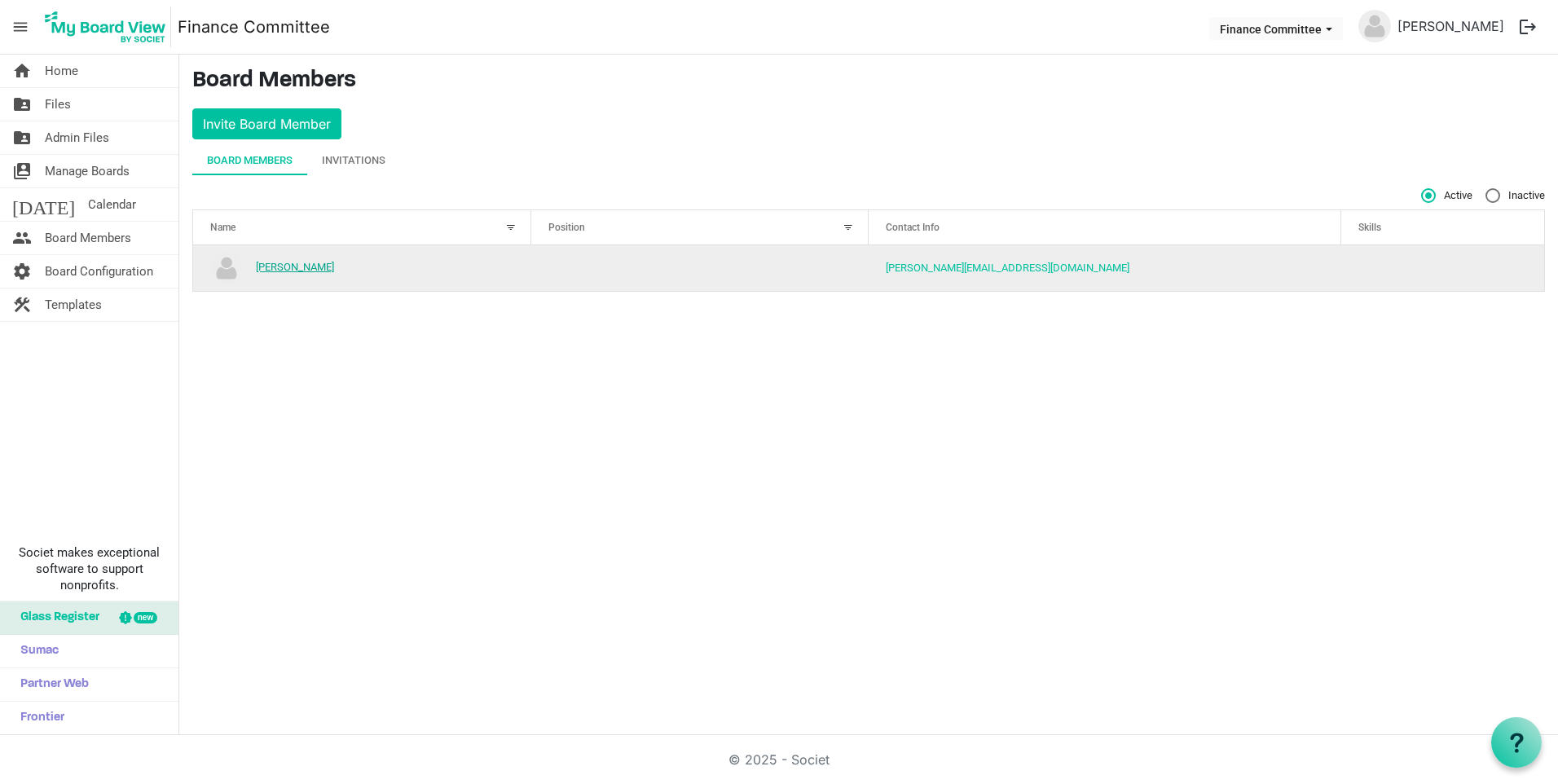
click at [280, 270] on link "[PERSON_NAME]" at bounding box center [295, 266] width 78 height 12
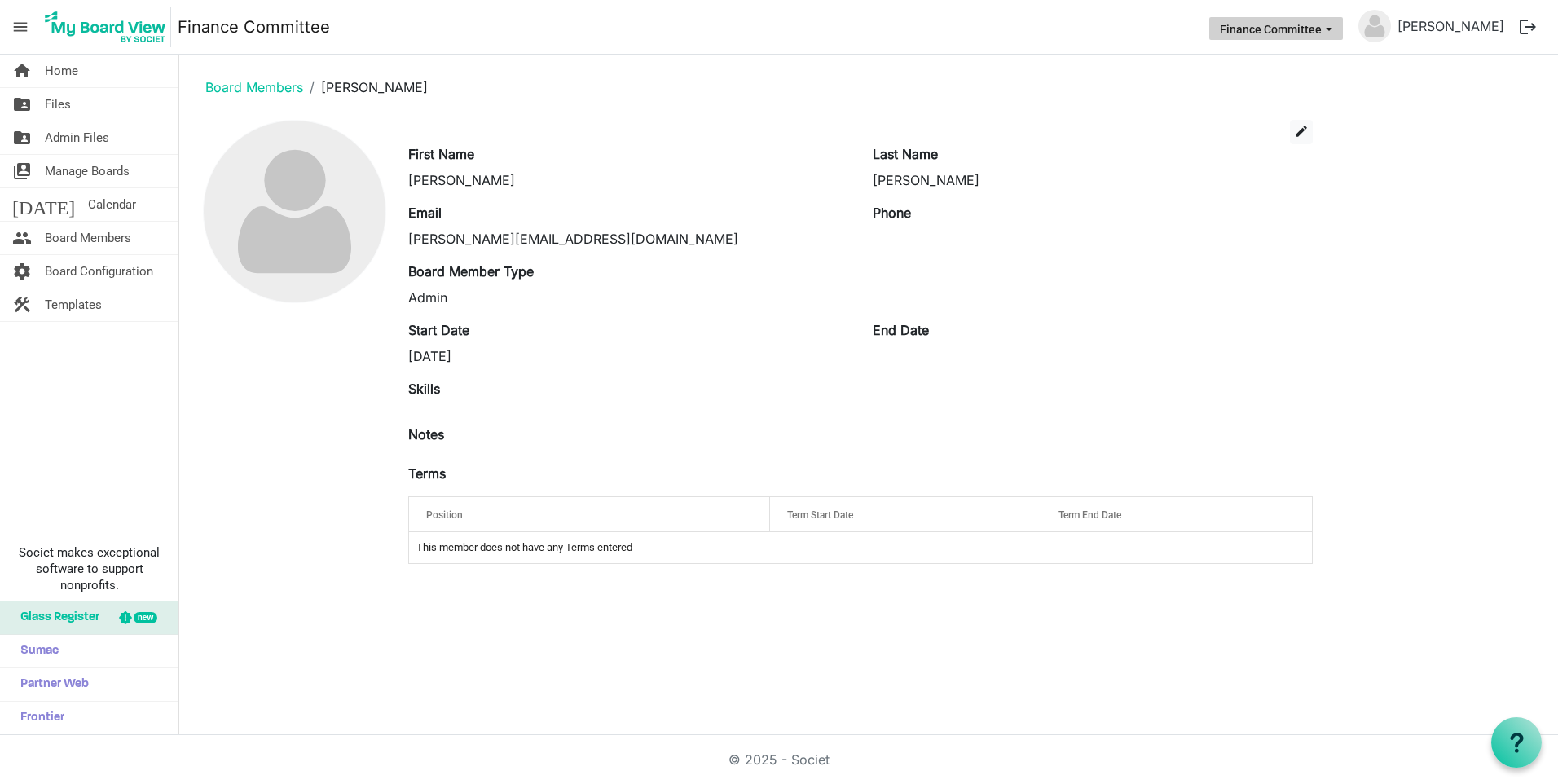
click at [1331, 31] on span "Finance Committee dropdownbutton" at bounding box center [1329, 29] width 15 height 6
click at [1280, 60] on li "Board of Directors" at bounding box center [1273, 61] width 123 height 30
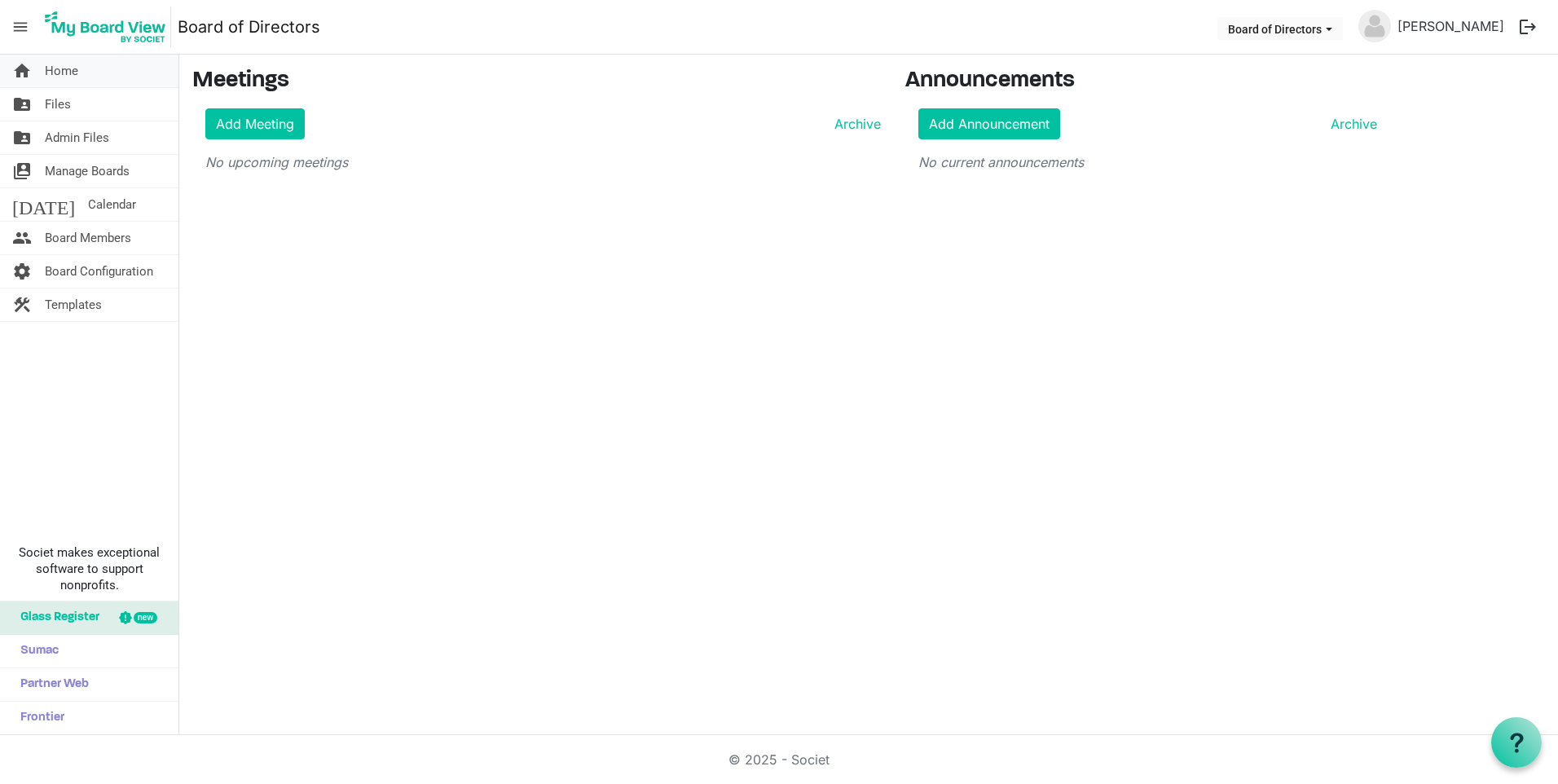
click at [65, 68] on span "Home" at bounding box center [61, 71] width 33 height 32
click at [48, 111] on span "Files" at bounding box center [58, 104] width 26 height 32
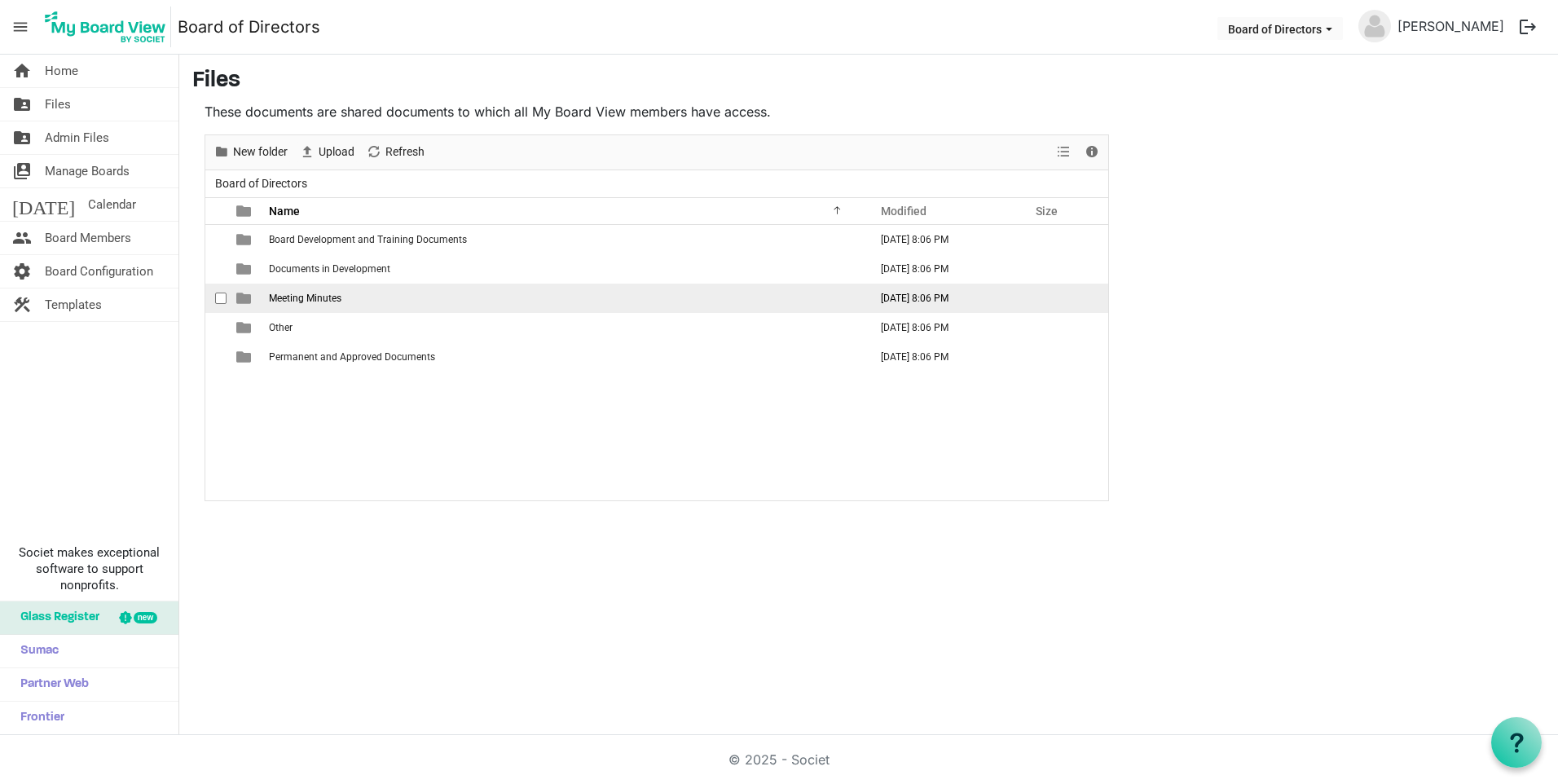
click at [310, 303] on span "Meeting Minutes" at bounding box center [305, 298] width 72 height 11
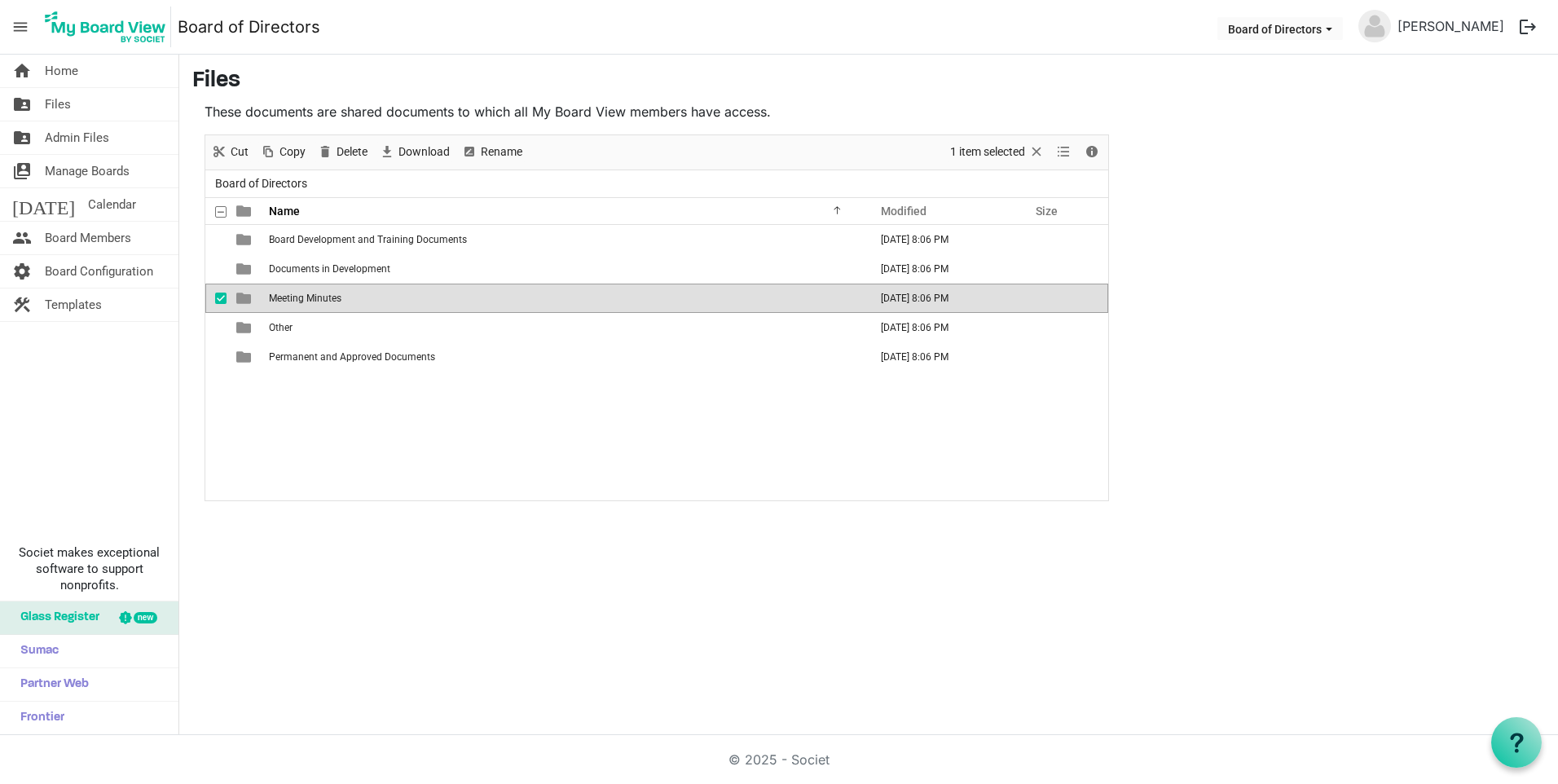
click at [310, 302] on span "Meeting Minutes" at bounding box center [305, 298] width 72 height 11
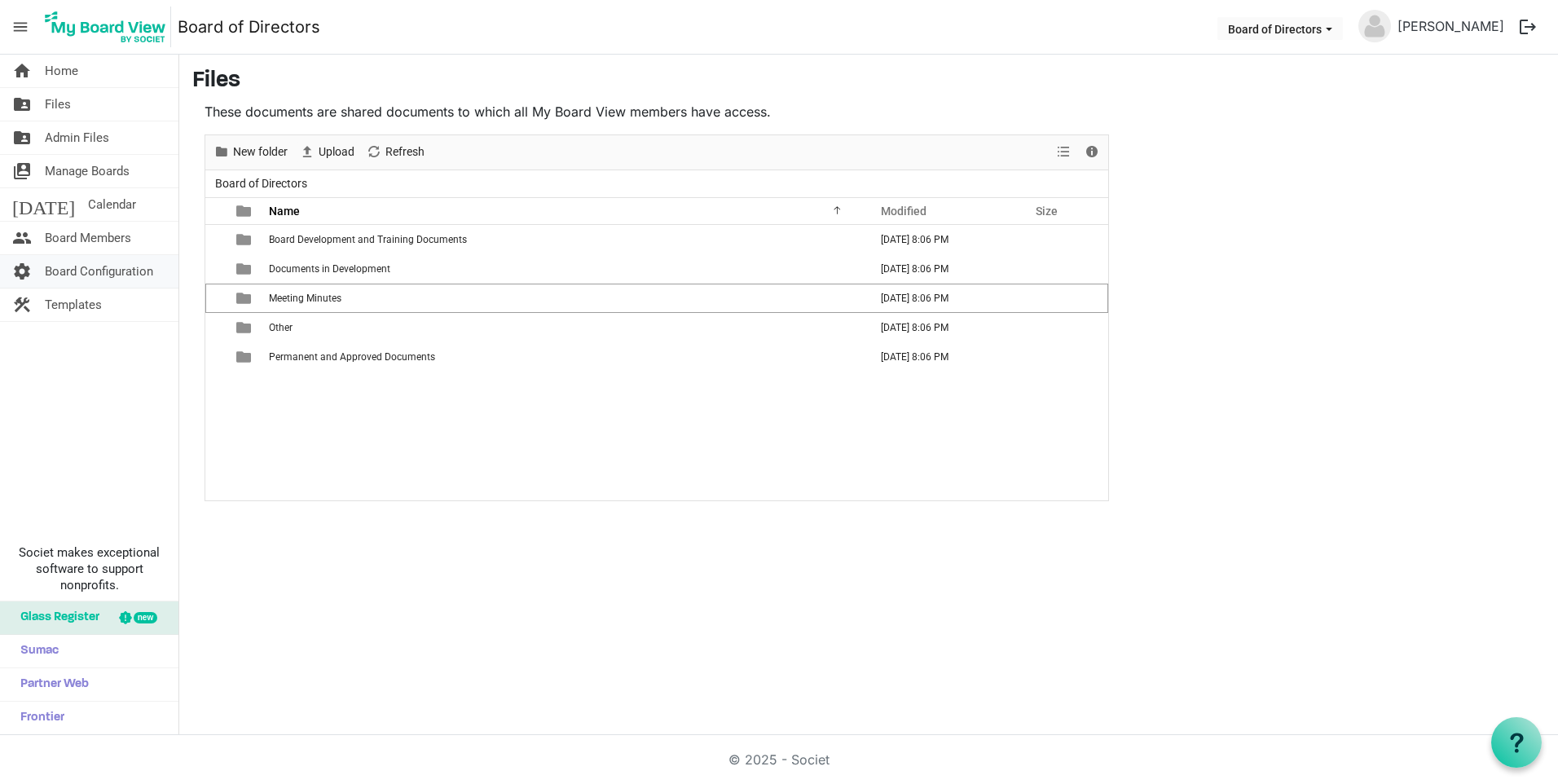
click at [76, 277] on span "Board Configuration" at bounding box center [98, 271] width 109 height 32
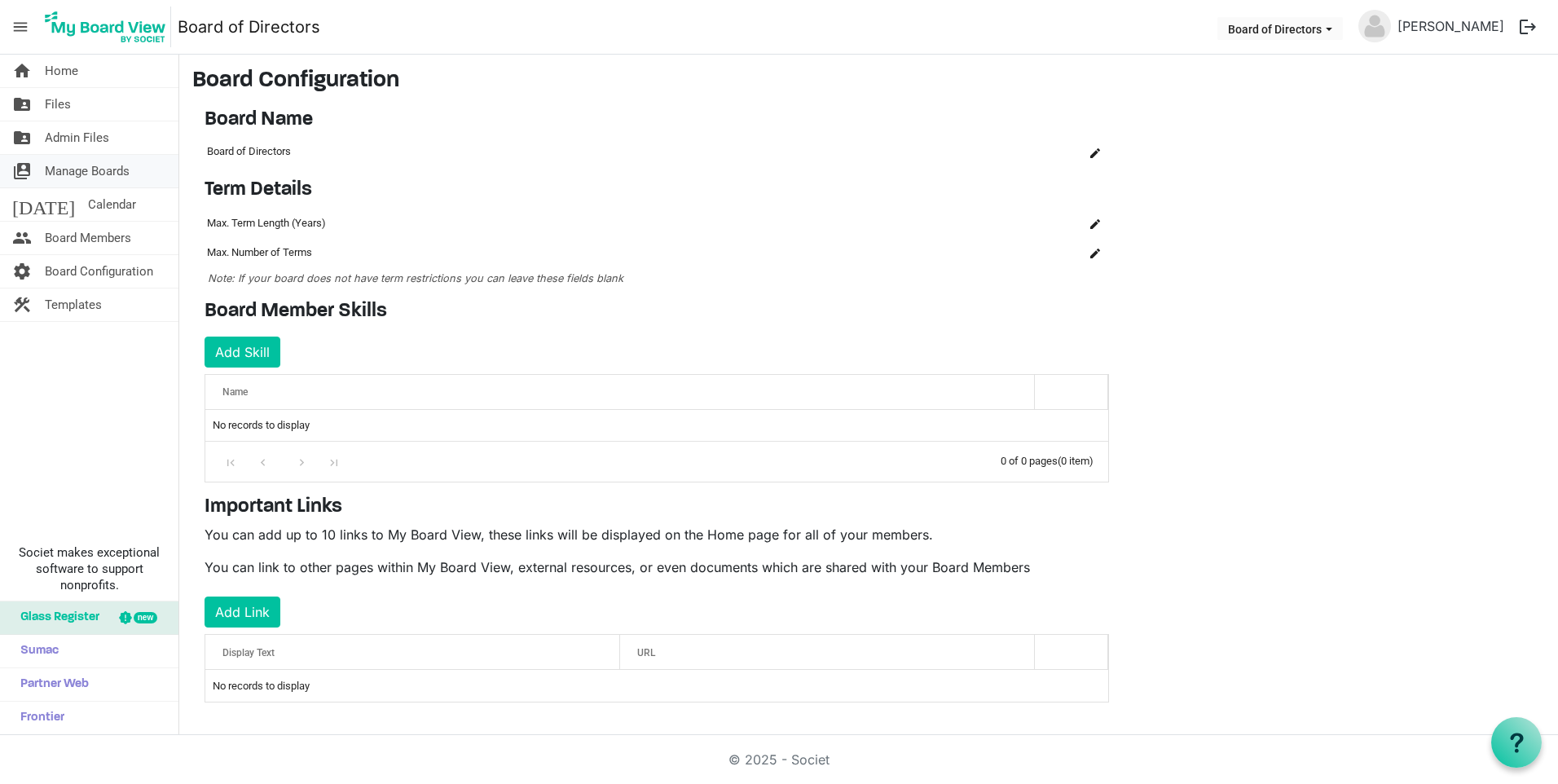
click at [69, 163] on span "Manage Boards" at bounding box center [86, 171] width 84 height 32
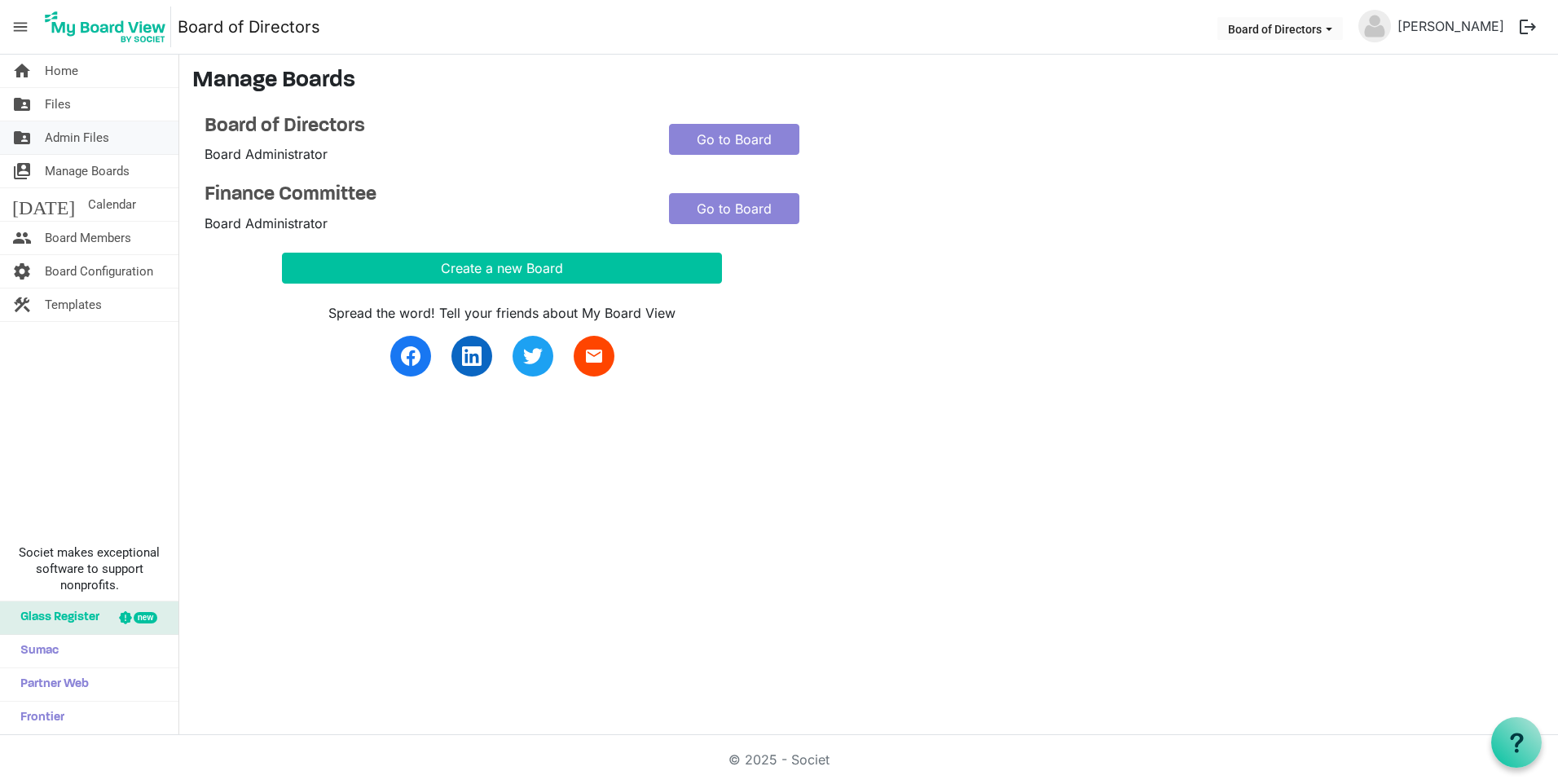
drag, startPoint x: 51, startPoint y: 134, endPoint x: 55, endPoint y: 121, distance: 13.6
click at [52, 134] on span "Admin Files" at bounding box center [76, 137] width 64 height 32
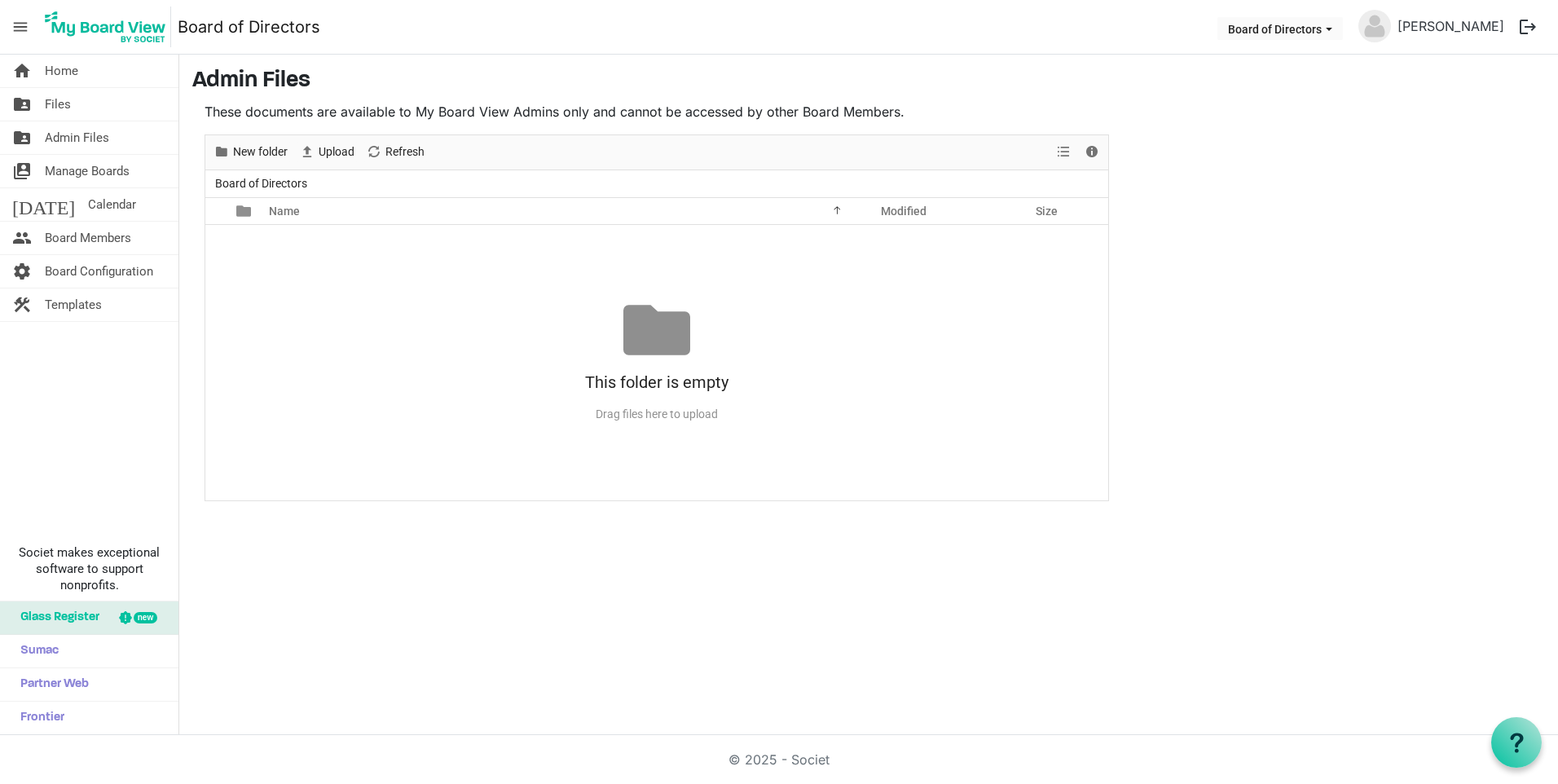
click at [55, 103] on span "Files" at bounding box center [58, 104] width 26 height 32
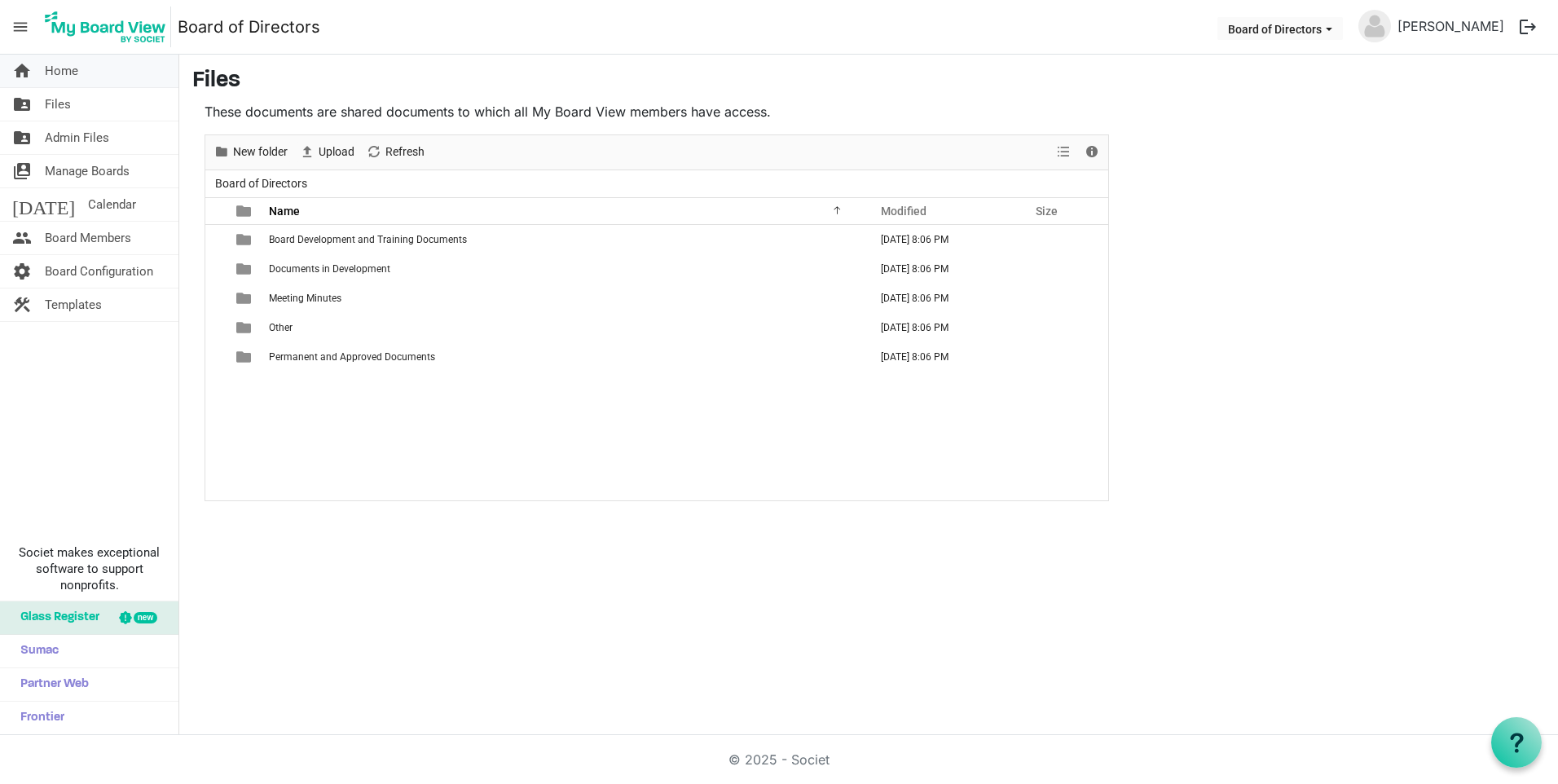
click at [60, 73] on span "Home" at bounding box center [61, 71] width 33 height 32
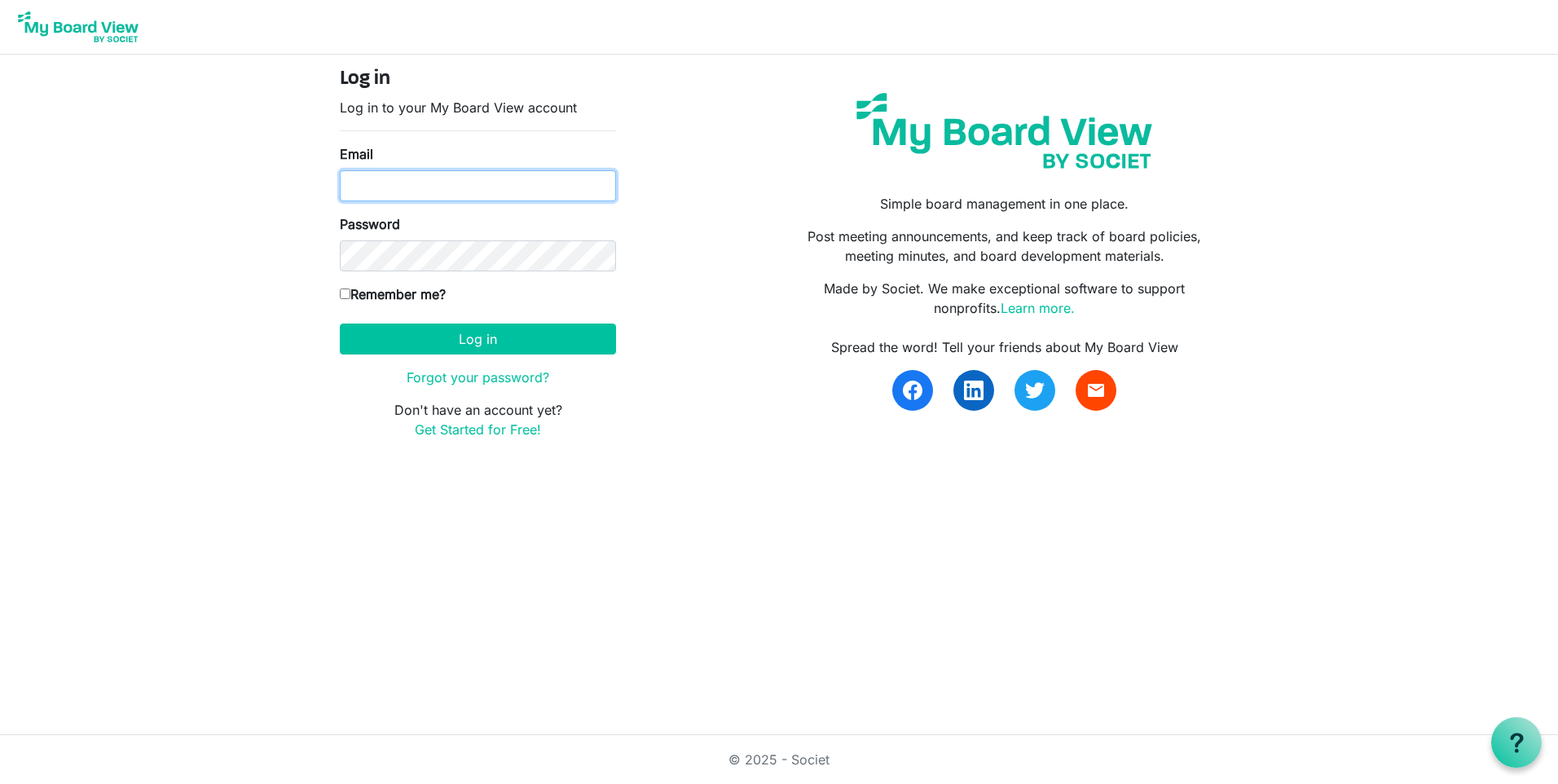
click at [417, 177] on input "Email" at bounding box center [478, 186] width 277 height 31
click at [822, 84] on div "Simple board management in one place. Post meeting announcements, and keep trac…" at bounding box center [1004, 260] width 451 height 384
click at [930, 257] on p "Post meeting announcements, and keep track of board policies, meeting minutes, …" at bounding box center [1005, 246] width 427 height 39
